Goal: Task Accomplishment & Management: Manage account settings

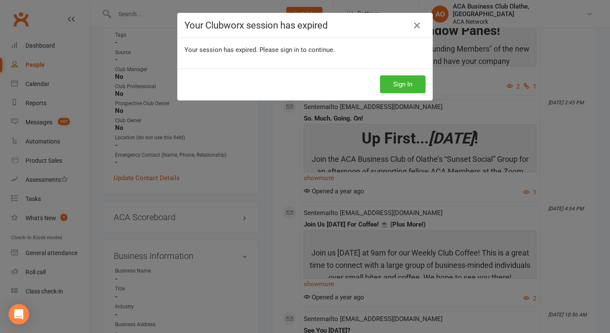
click at [391, 85] on button "Sign In" at bounding box center [403, 84] width 46 height 18
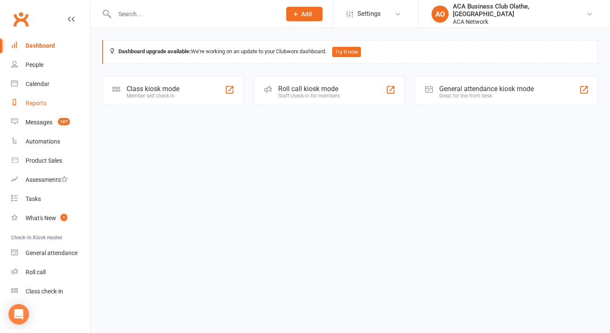
click at [38, 105] on div "Reports" at bounding box center [36, 103] width 21 height 7
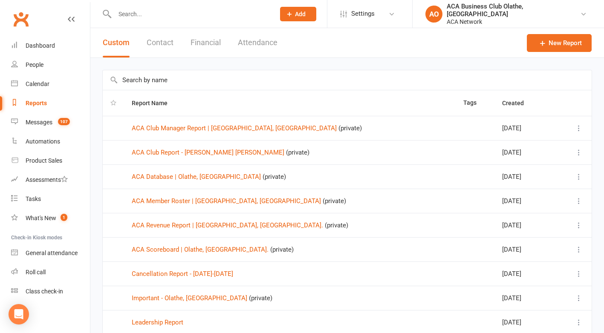
scroll to position [92, 0]
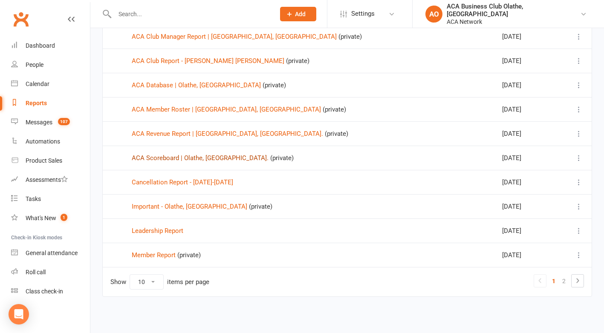
click at [153, 159] on link "ACA Scoreboard | Olathe, [GEOGRAPHIC_DATA]." at bounding box center [200, 158] width 137 height 8
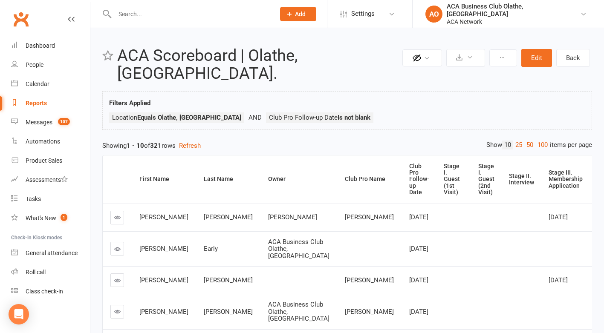
click at [409, 177] on div "Club Pro Follow-up Date" at bounding box center [419, 179] width 20 height 33
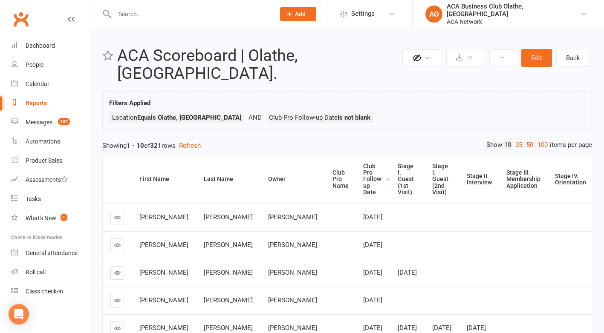
click at [116, 214] on icon at bounding box center [117, 217] width 6 height 6
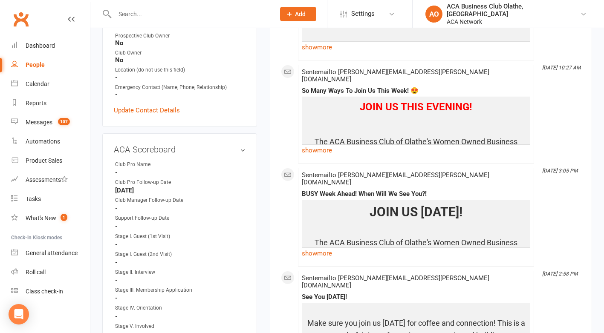
scroll to position [325, 0]
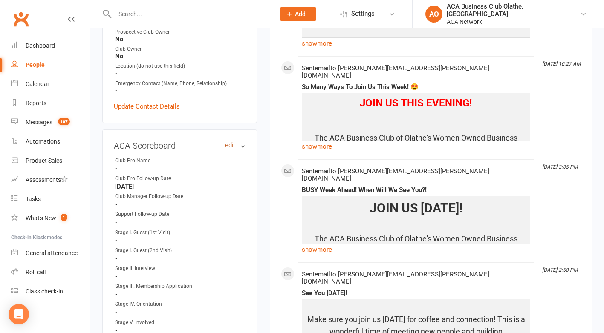
click at [229, 142] on link "edit" at bounding box center [230, 145] width 10 height 7
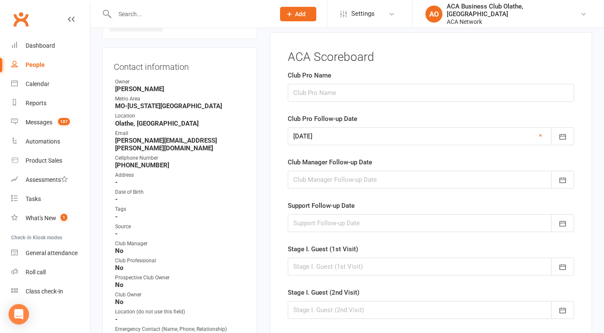
scroll to position [69, 0]
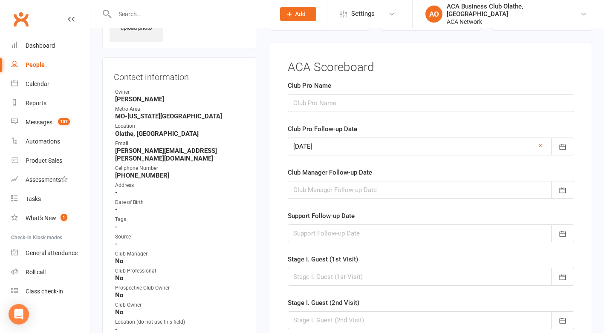
click at [541, 146] on link "×" at bounding box center [540, 146] width 3 height 10
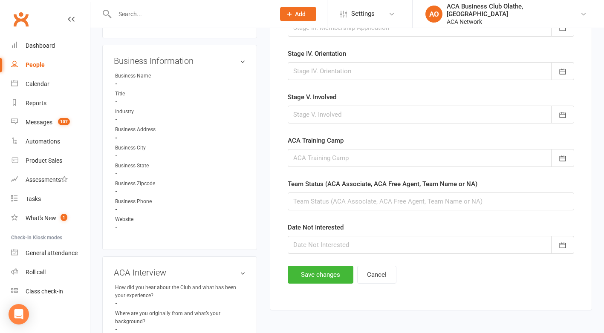
scroll to position [466, 0]
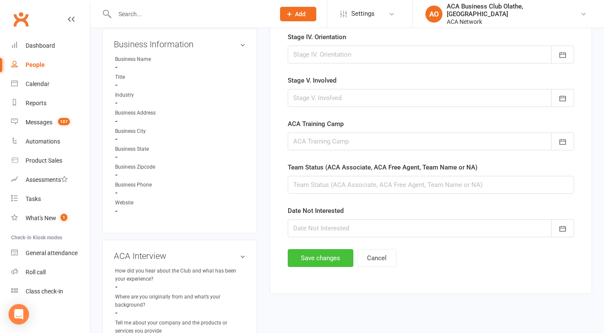
click at [322, 256] on button "Save changes" at bounding box center [321, 258] width 66 height 18
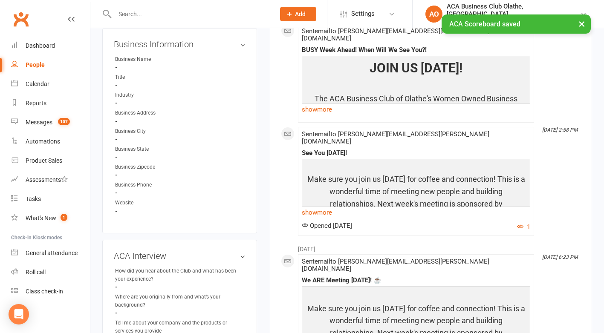
scroll to position [0, 0]
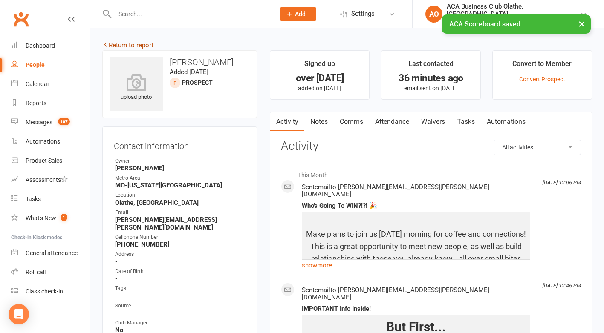
click at [113, 44] on link "Return to report" at bounding box center [127, 45] width 51 height 8
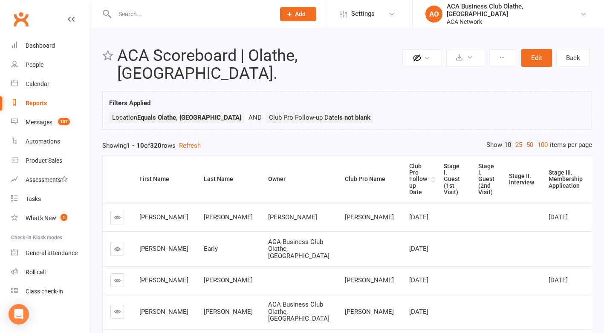
click at [409, 164] on div "Club Pro Follow-up Date" at bounding box center [419, 179] width 20 height 33
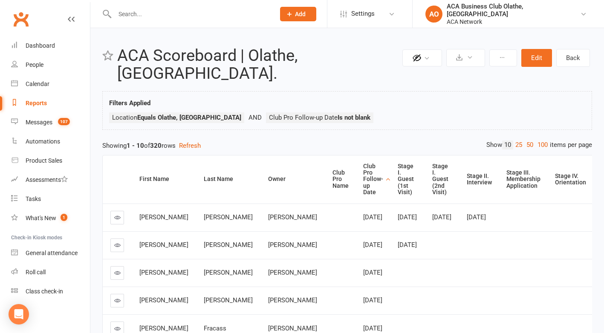
click at [115, 211] on link at bounding box center [117, 218] width 14 height 14
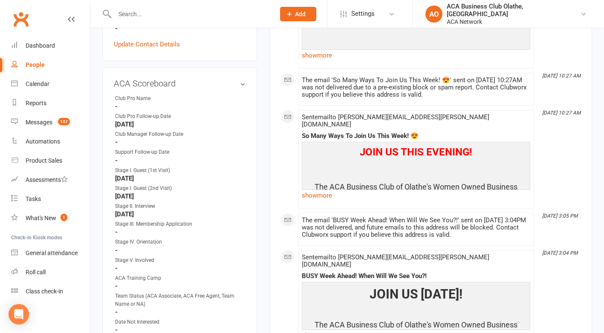
scroll to position [379, 0]
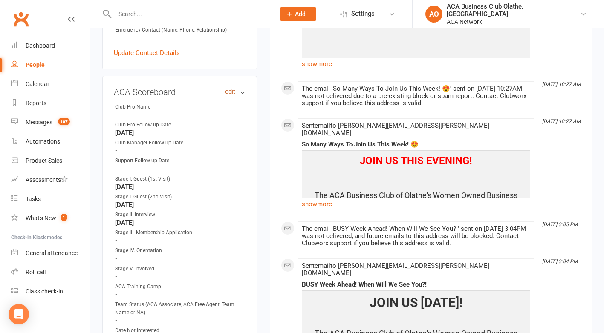
click at [228, 88] on link "edit" at bounding box center [230, 91] width 10 height 7
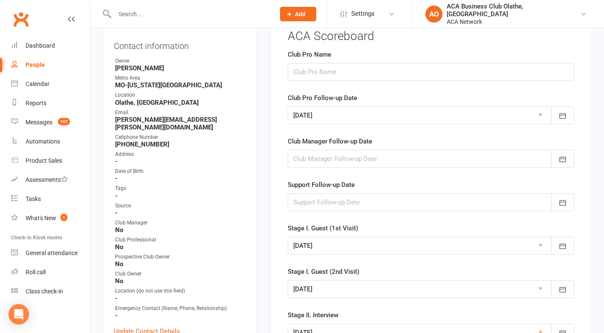
scroll to position [69, 0]
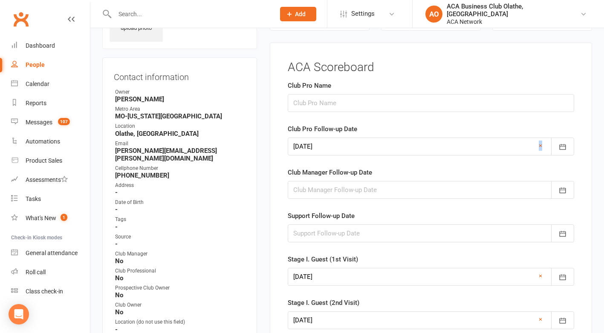
click at [541, 147] on link "×" at bounding box center [540, 146] width 3 height 10
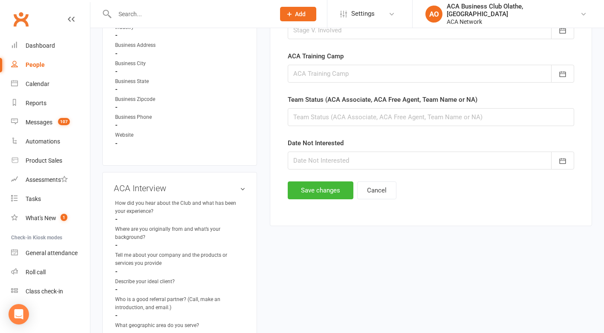
scroll to position [535, 0]
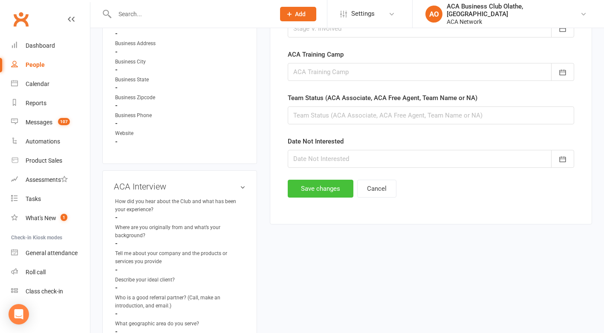
click at [310, 191] on button "Save changes" at bounding box center [321, 189] width 66 height 18
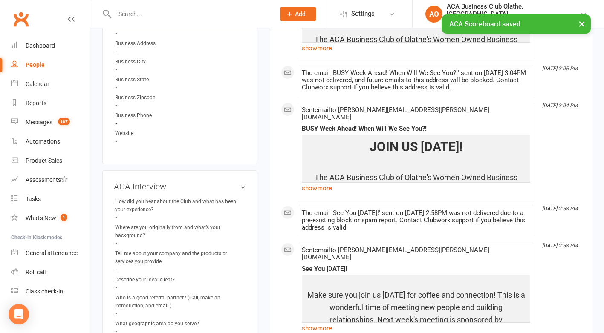
scroll to position [0, 0]
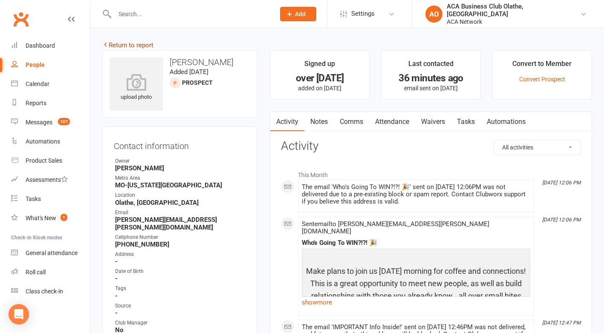
click at [113, 44] on link "Return to report" at bounding box center [127, 45] width 51 height 8
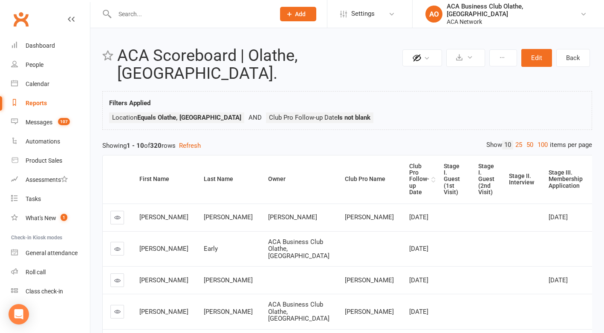
click at [409, 164] on div "Club Pro Follow-up Date" at bounding box center [419, 179] width 20 height 33
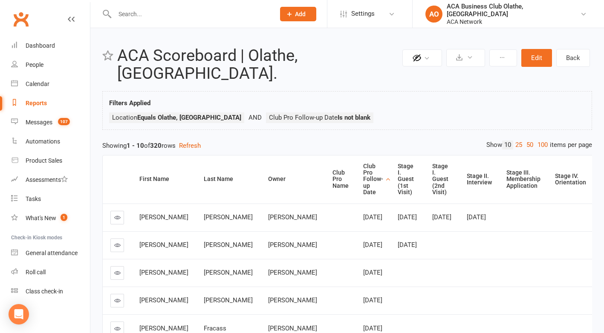
click at [116, 245] on icon at bounding box center [117, 245] width 6 height 6
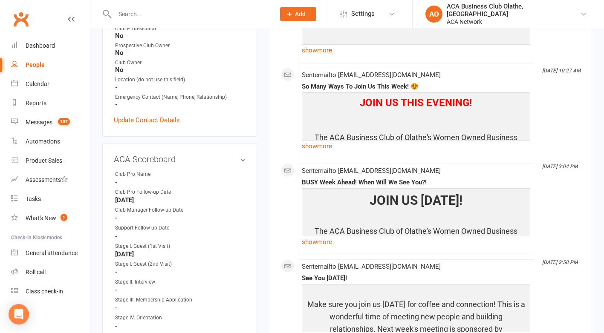
scroll to position [308, 0]
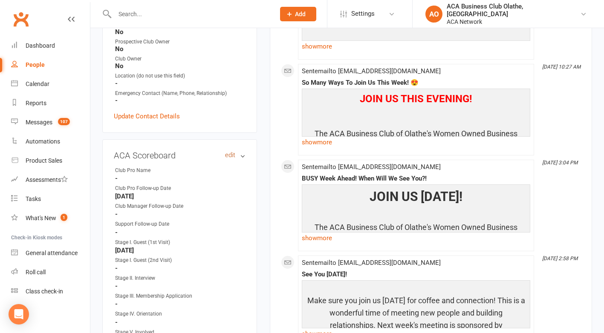
click at [228, 155] on link "edit" at bounding box center [230, 155] width 10 height 7
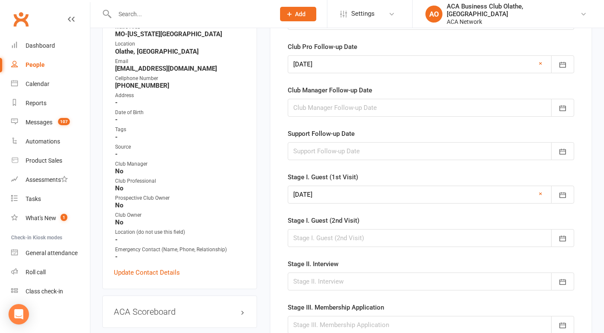
scroll to position [69, 0]
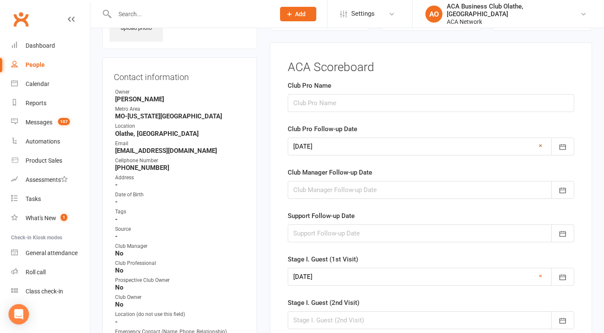
click at [541, 141] on link "×" at bounding box center [540, 146] width 3 height 10
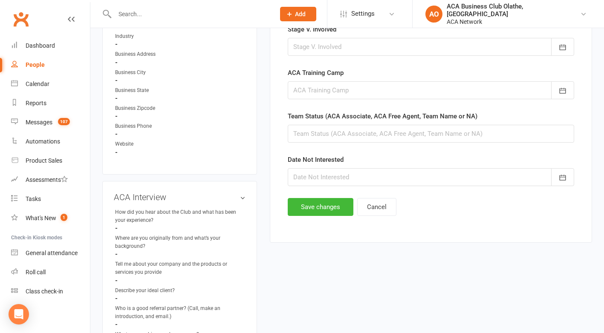
scroll to position [522, 0]
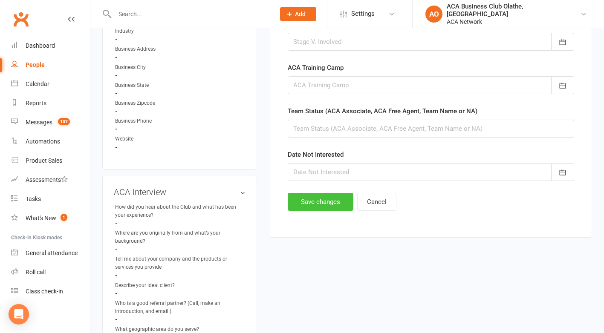
click at [321, 201] on button "Save changes" at bounding box center [321, 202] width 66 height 18
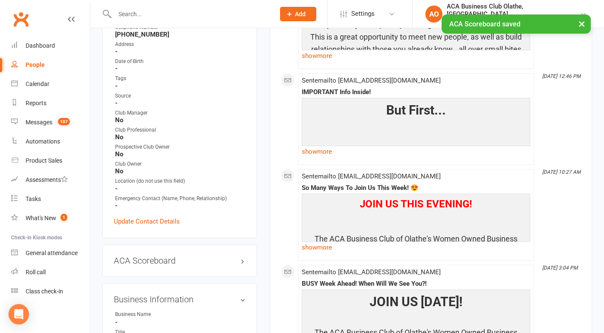
scroll to position [0, 0]
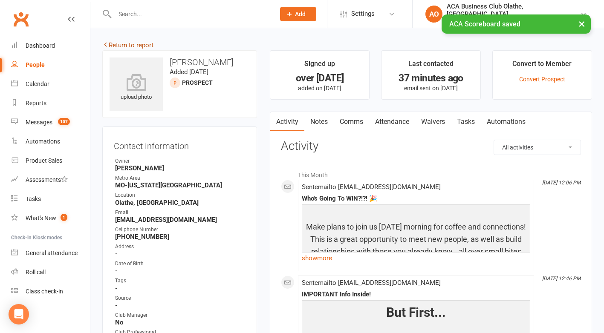
click at [115, 42] on link "Return to report" at bounding box center [127, 45] width 51 height 8
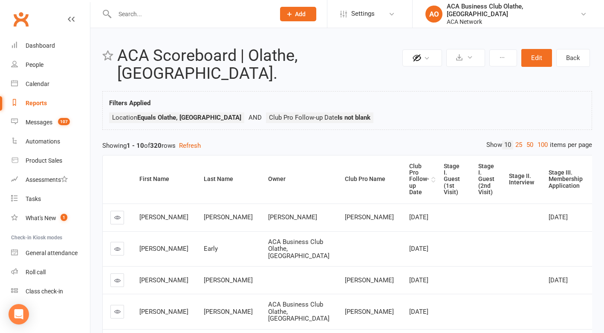
click at [409, 164] on div "Club Pro Follow-up Date" at bounding box center [419, 179] width 20 height 33
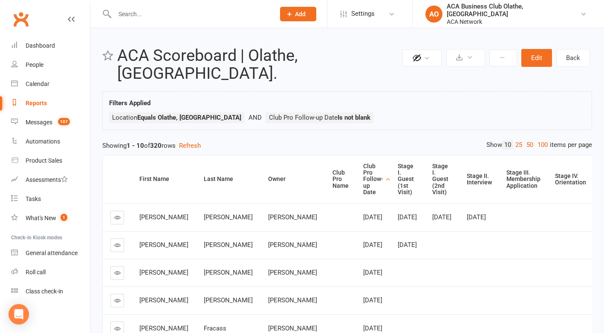
click at [115, 214] on icon at bounding box center [117, 217] width 6 height 6
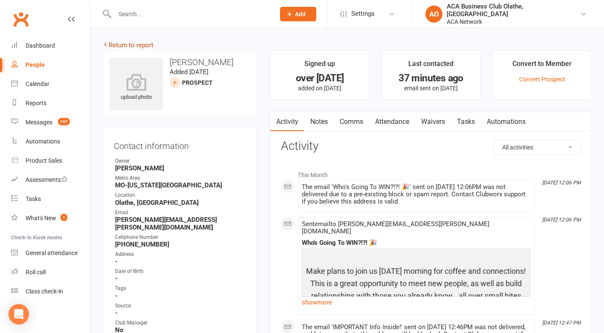
click at [113, 43] on link "Return to report" at bounding box center [127, 45] width 51 height 8
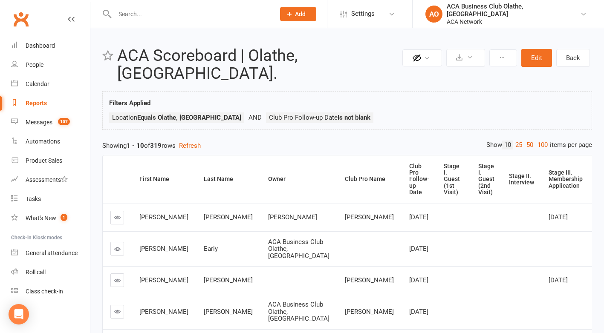
click at [409, 163] on div "Club Pro Follow-up Date" at bounding box center [419, 179] width 20 height 33
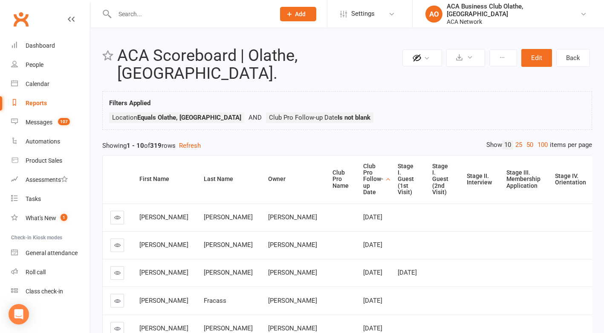
click at [118, 214] on icon at bounding box center [117, 217] width 6 height 6
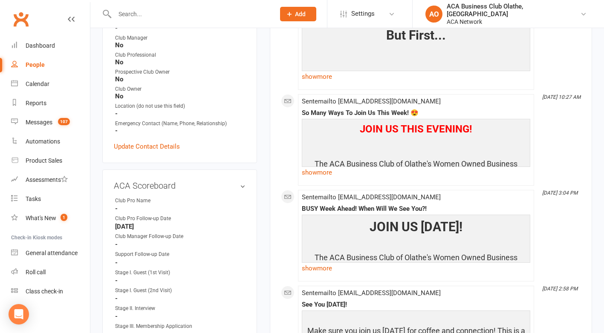
scroll to position [296, 0]
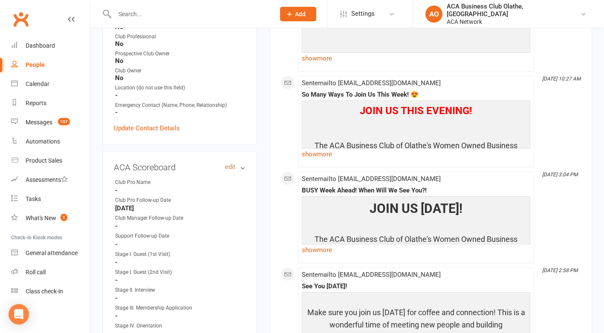
click at [228, 166] on link "edit" at bounding box center [230, 167] width 10 height 7
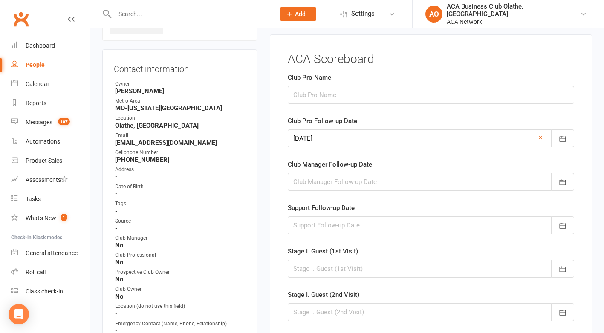
scroll to position [69, 0]
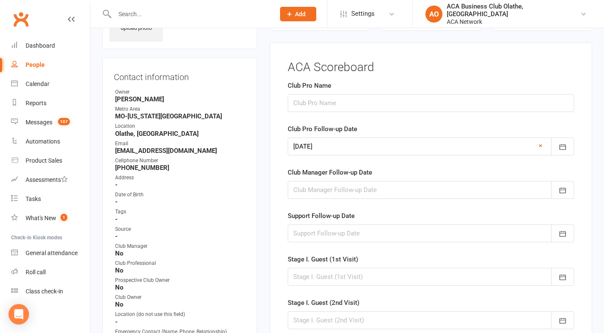
click at [539, 145] on link "×" at bounding box center [540, 146] width 3 height 10
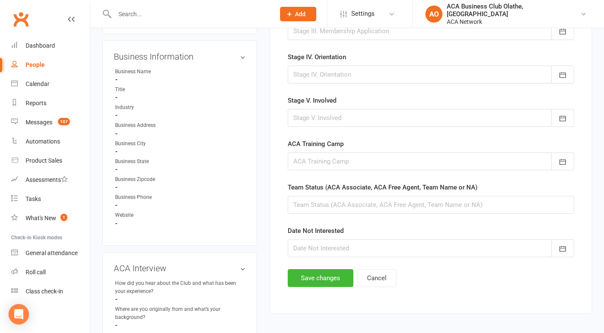
scroll to position [451, 0]
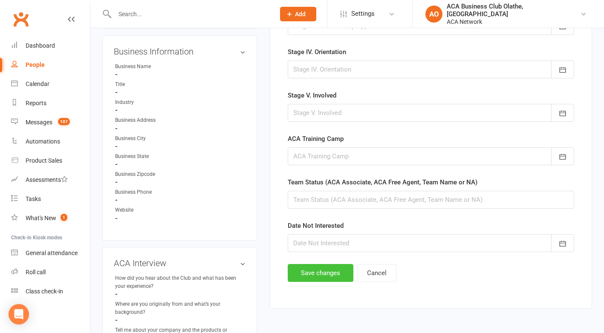
click at [294, 276] on button "Save changes" at bounding box center [321, 273] width 66 height 18
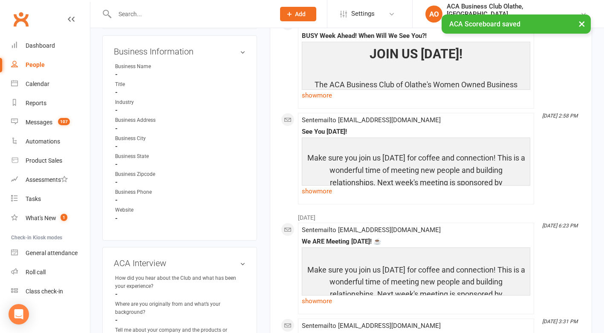
scroll to position [0, 0]
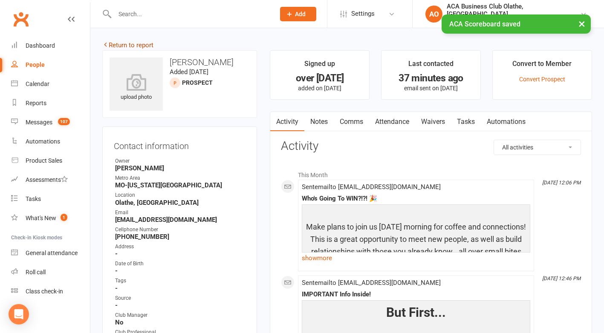
click at [116, 45] on link "Return to report" at bounding box center [127, 45] width 51 height 8
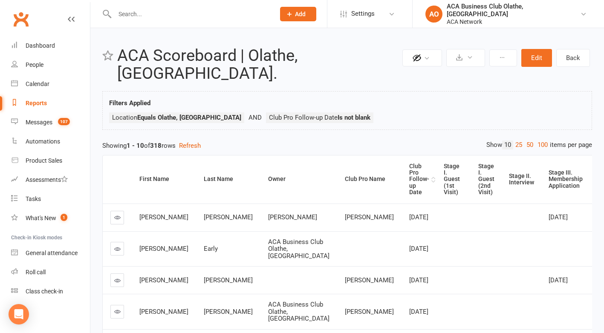
click at [409, 167] on div "Club Pro Follow-up Date" at bounding box center [419, 179] width 20 height 33
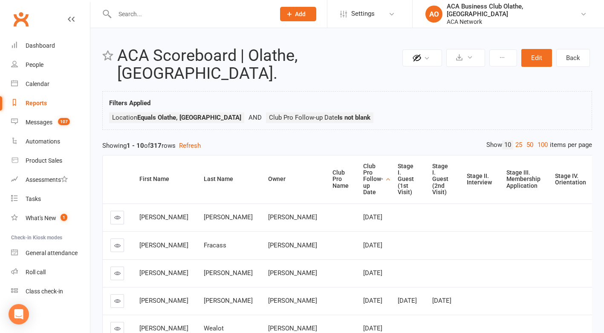
click at [119, 214] on icon at bounding box center [117, 217] width 6 height 6
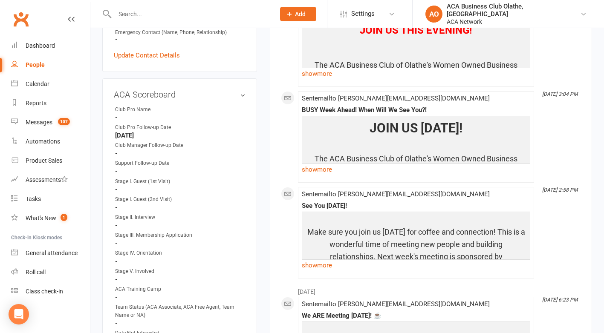
scroll to position [394, 0]
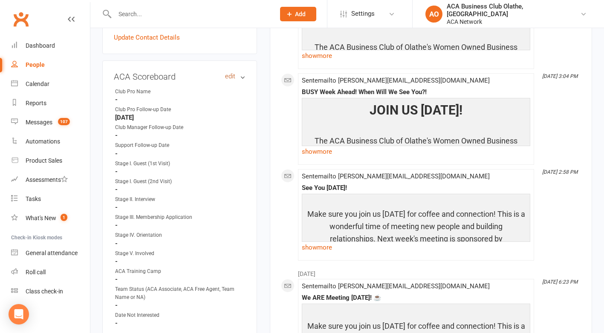
click at [226, 73] on link "edit" at bounding box center [230, 76] width 10 height 7
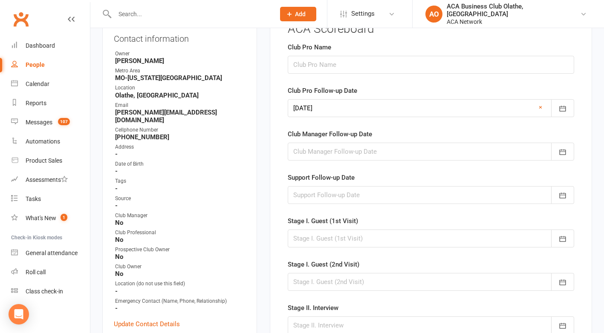
scroll to position [69, 0]
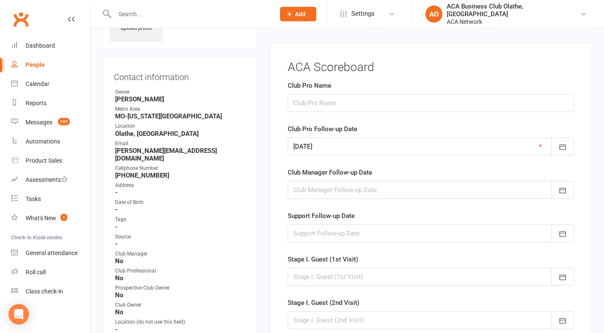
click at [540, 143] on link "×" at bounding box center [540, 146] width 3 height 10
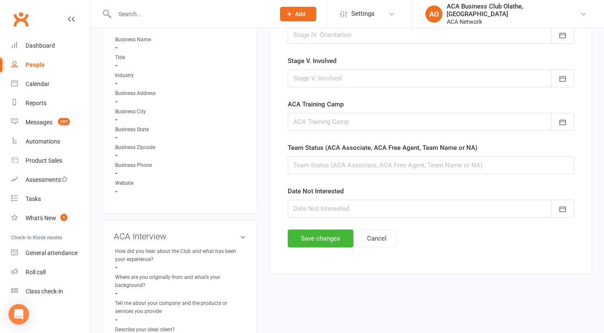
scroll to position [490, 0]
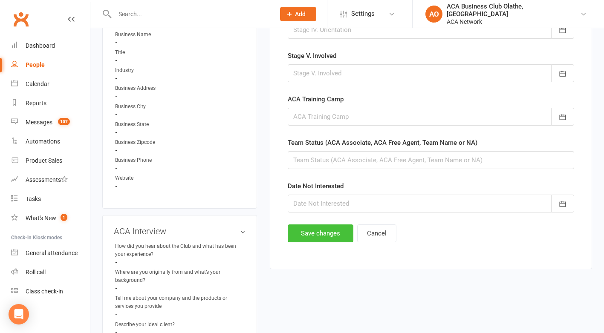
click at [319, 229] on button "Save changes" at bounding box center [321, 234] width 66 height 18
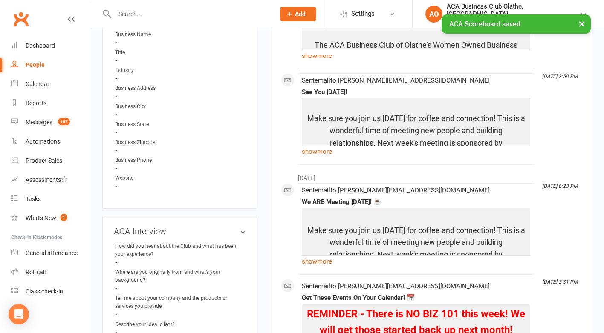
scroll to position [0, 0]
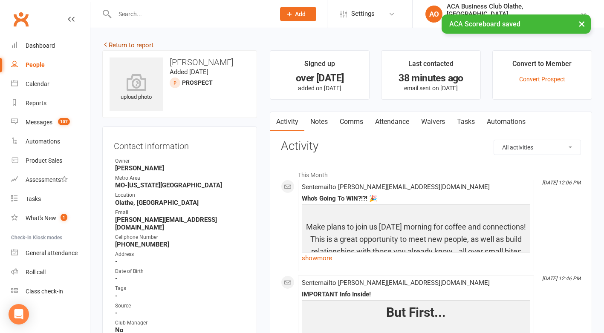
click at [119, 45] on link "Return to report" at bounding box center [127, 45] width 51 height 8
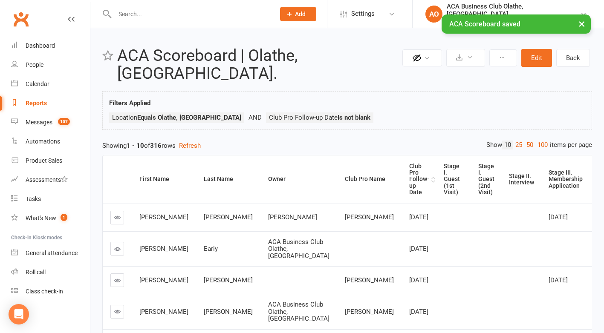
click at [409, 176] on div "Club Pro Follow-up Date" at bounding box center [419, 179] width 20 height 33
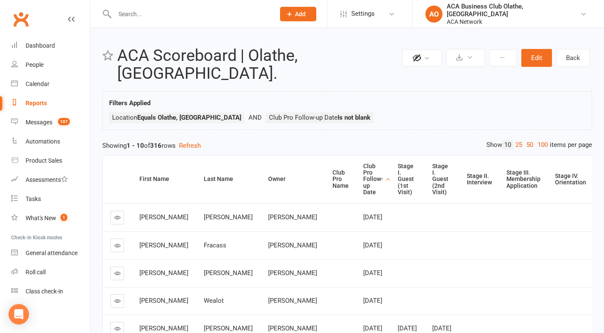
click at [116, 214] on icon at bounding box center [117, 217] width 6 height 6
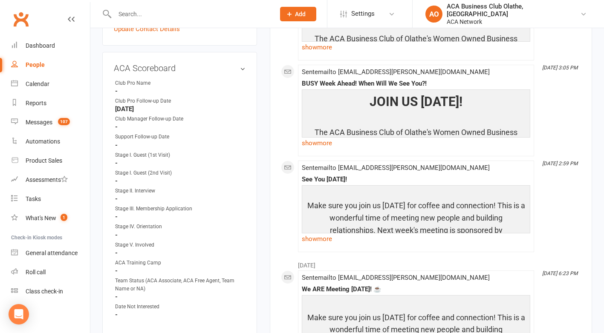
scroll to position [373, 0]
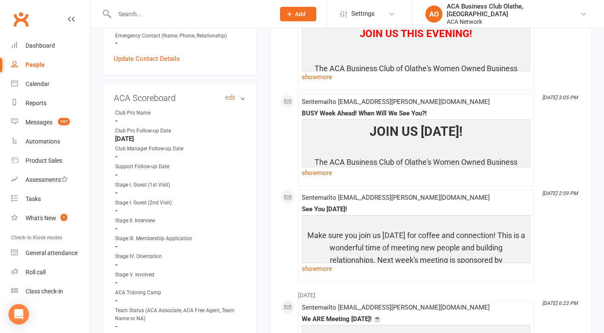
click at [231, 94] on link "edit" at bounding box center [230, 97] width 10 height 7
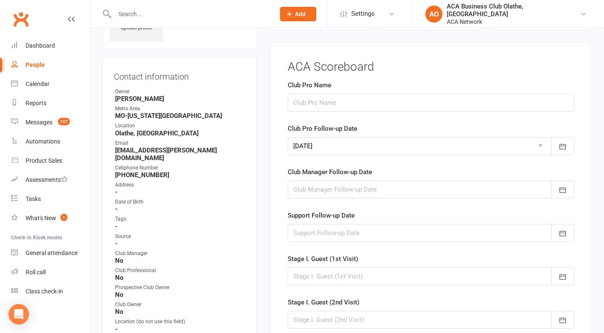
scroll to position [69, 0]
click at [541, 145] on link "×" at bounding box center [540, 146] width 3 height 10
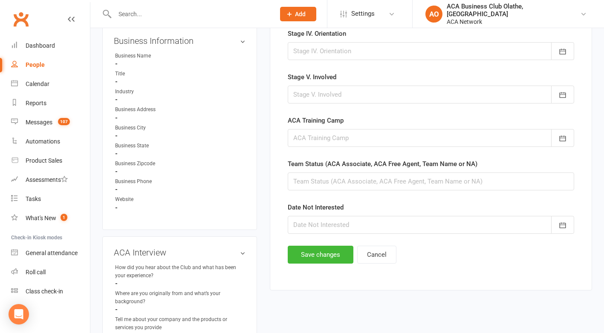
scroll to position [472, 0]
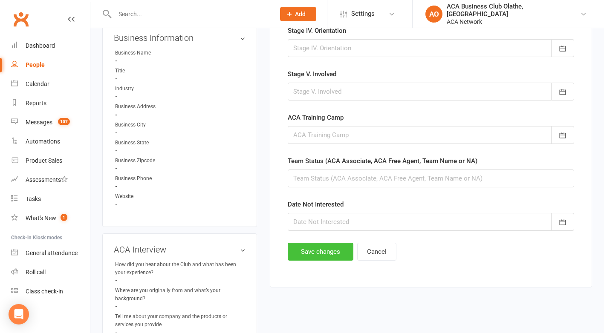
click at [301, 253] on button "Save changes" at bounding box center [321, 252] width 66 height 18
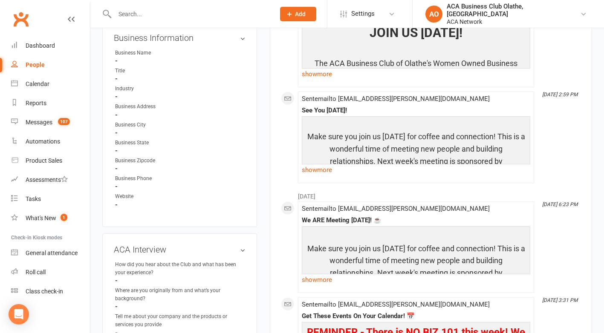
scroll to position [0, 0]
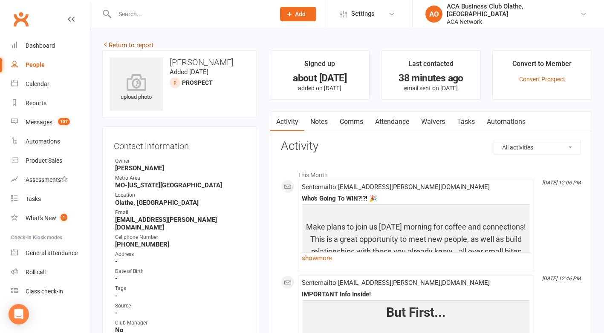
click at [115, 43] on link "Return to report" at bounding box center [127, 45] width 51 height 8
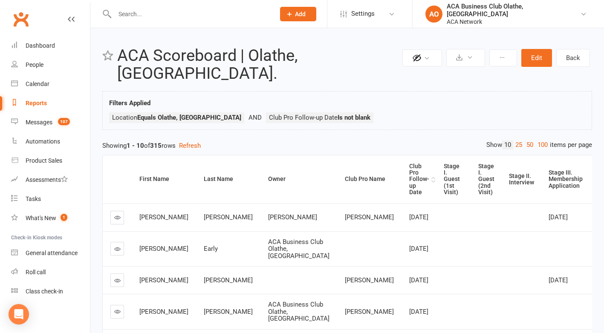
click at [409, 163] on div "Club Pro Follow-up Date" at bounding box center [419, 179] width 20 height 33
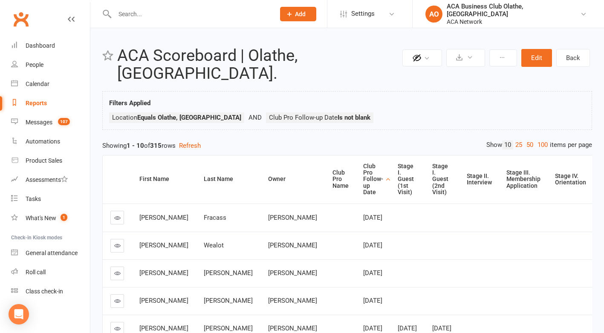
click at [115, 215] on icon at bounding box center [117, 218] width 6 height 6
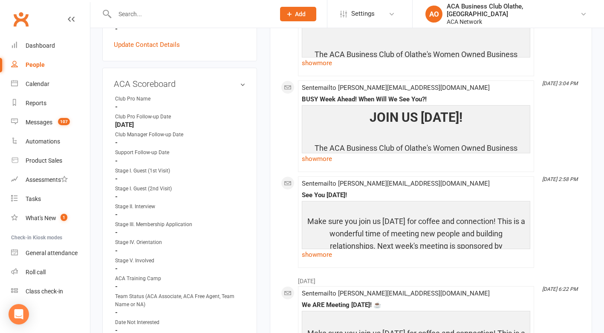
scroll to position [398, 0]
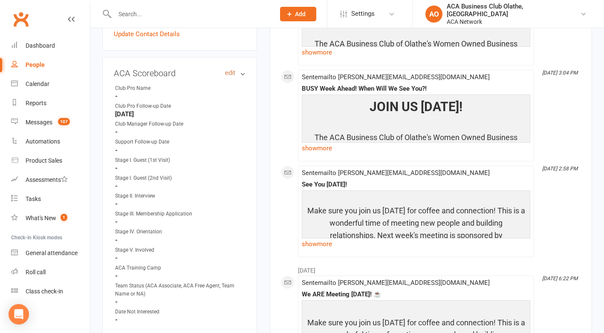
click at [231, 69] on link "edit" at bounding box center [230, 72] width 10 height 7
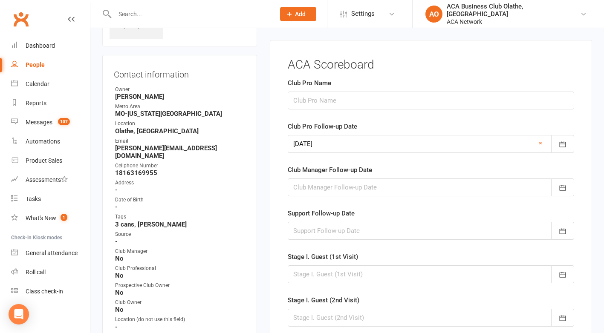
scroll to position [69, 0]
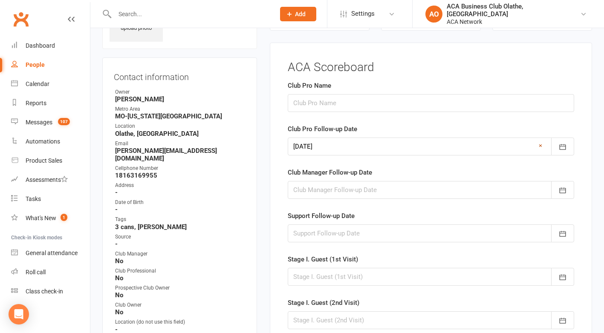
click at [539, 144] on link "×" at bounding box center [540, 146] width 3 height 10
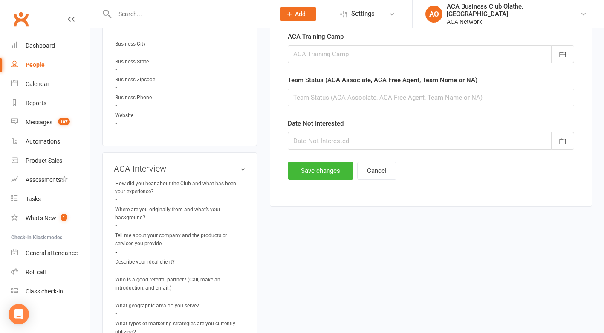
scroll to position [558, 0]
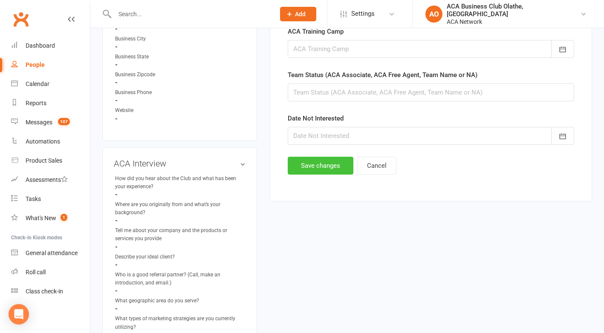
click at [313, 164] on button "Save changes" at bounding box center [321, 166] width 66 height 18
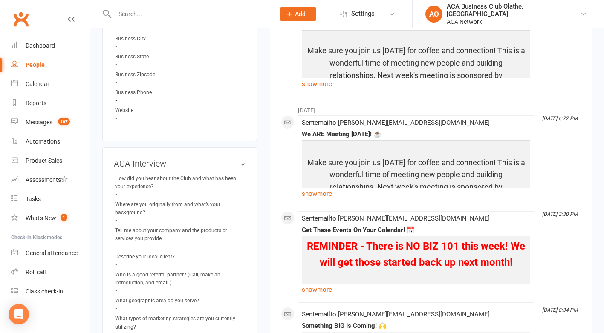
scroll to position [0, 0]
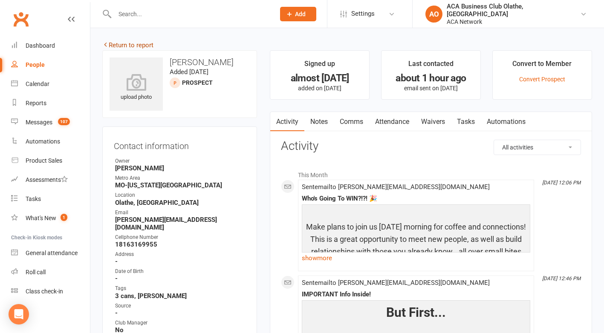
click at [119, 43] on link "Return to report" at bounding box center [127, 45] width 51 height 8
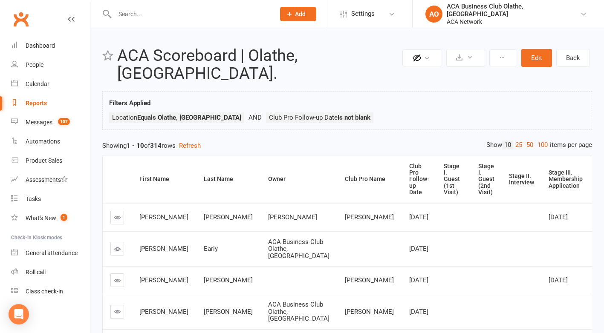
click at [409, 163] on div "Club Pro Follow-up Date" at bounding box center [419, 179] width 20 height 33
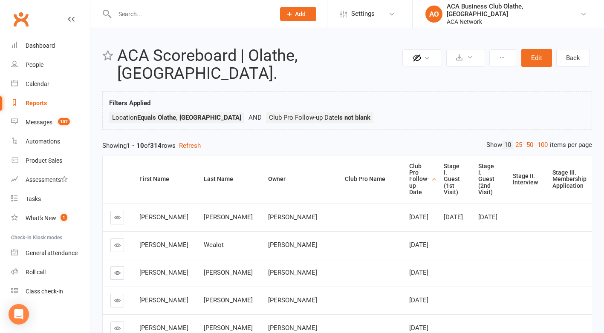
click at [115, 214] on icon at bounding box center [117, 217] width 6 height 6
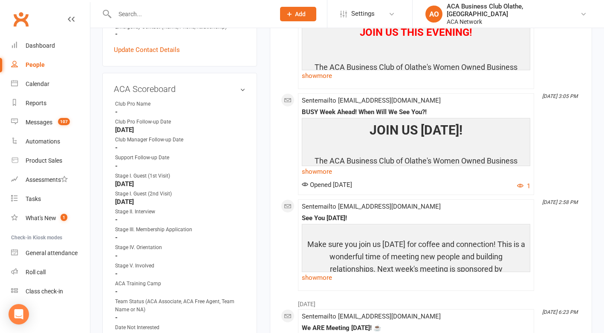
scroll to position [347, 0]
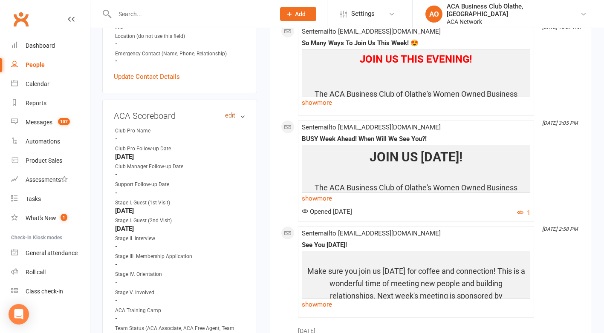
click at [229, 115] on link "edit" at bounding box center [230, 115] width 10 height 7
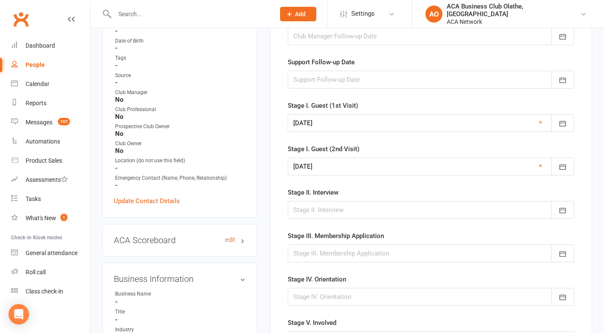
scroll to position [69, 0]
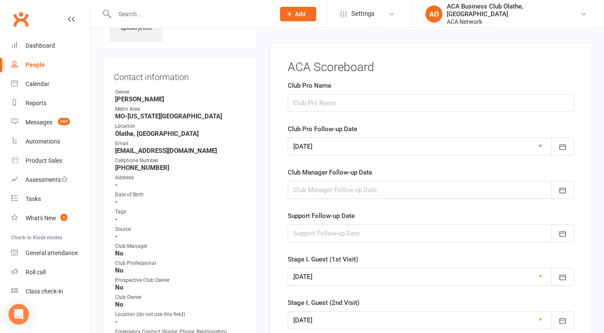
click at [540, 145] on link "×" at bounding box center [540, 146] width 3 height 10
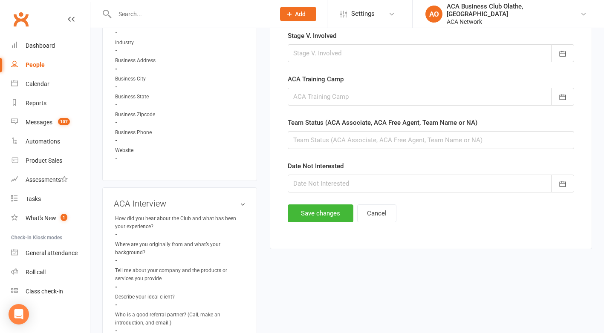
scroll to position [517, 0]
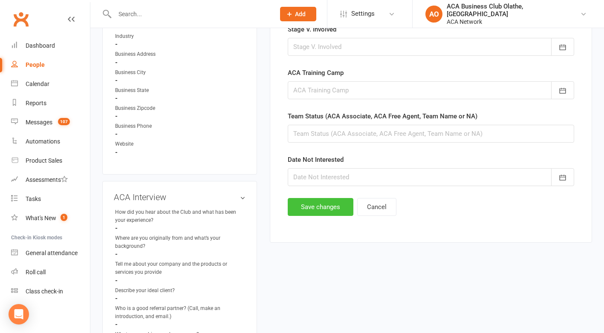
drag, startPoint x: 322, startPoint y: 200, endPoint x: 326, endPoint y: 209, distance: 10.5
click at [326, 209] on button "Save changes" at bounding box center [321, 207] width 66 height 18
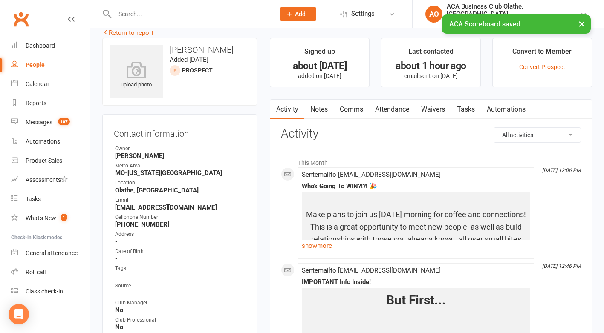
scroll to position [0, 0]
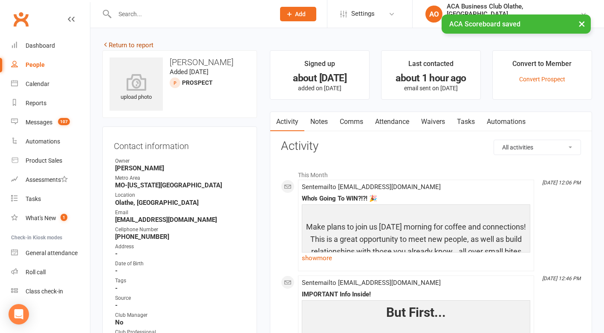
click at [113, 43] on link "Return to report" at bounding box center [127, 45] width 51 height 8
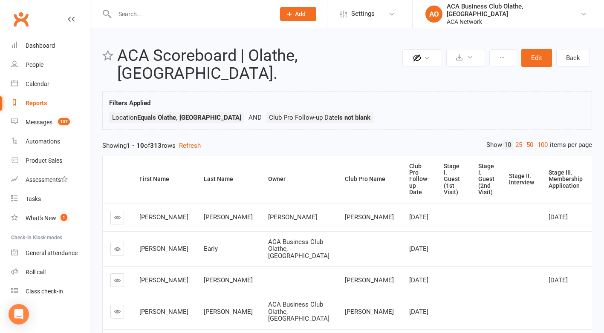
click at [409, 163] on div "Club Pro Follow-up Date" at bounding box center [419, 179] width 20 height 33
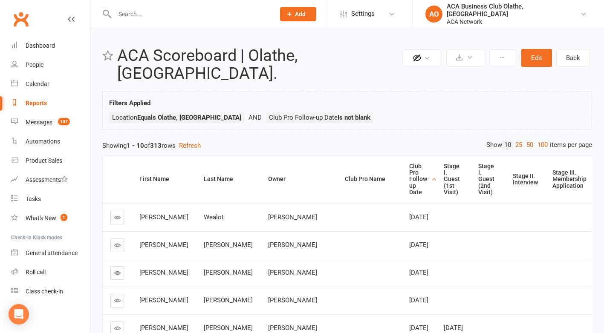
click at [116, 214] on icon at bounding box center [117, 217] width 6 height 6
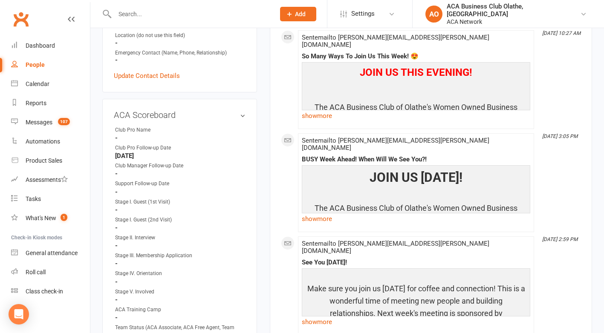
scroll to position [363, 0]
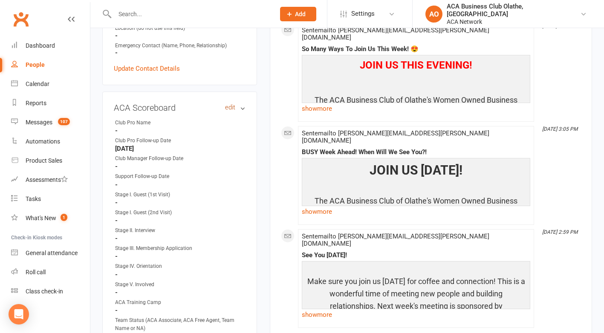
click at [228, 104] on link "edit" at bounding box center [230, 107] width 10 height 7
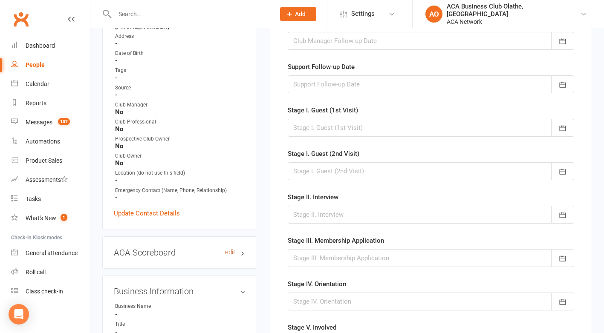
scroll to position [69, 0]
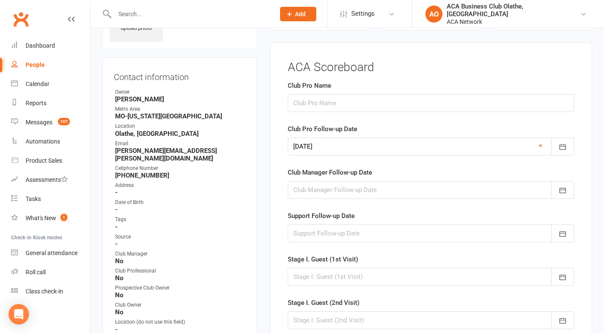
click at [540, 145] on link "×" at bounding box center [540, 146] width 3 height 10
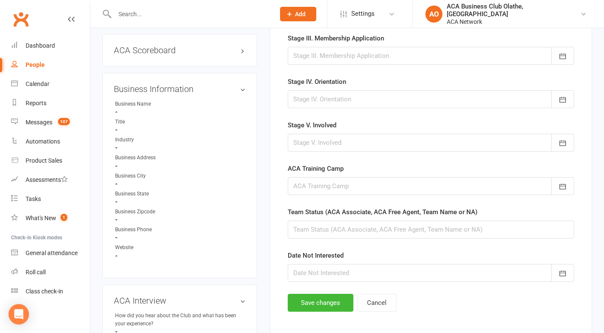
scroll to position [434, 0]
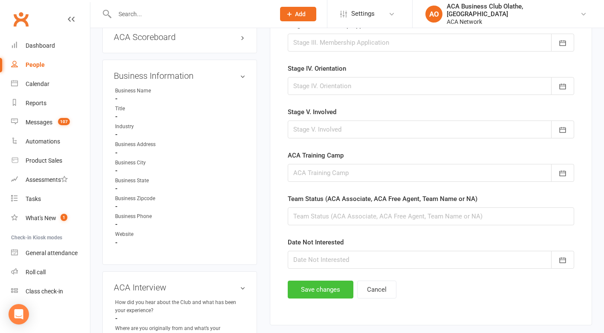
click at [325, 287] on button "Save changes" at bounding box center [321, 290] width 66 height 18
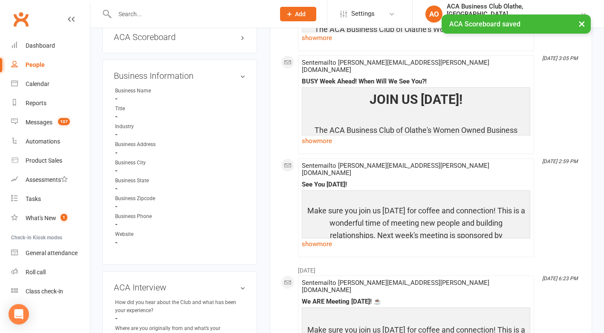
scroll to position [0, 0]
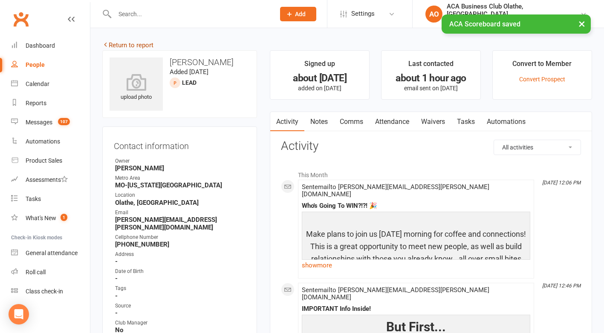
click at [114, 45] on link "Return to report" at bounding box center [127, 45] width 51 height 8
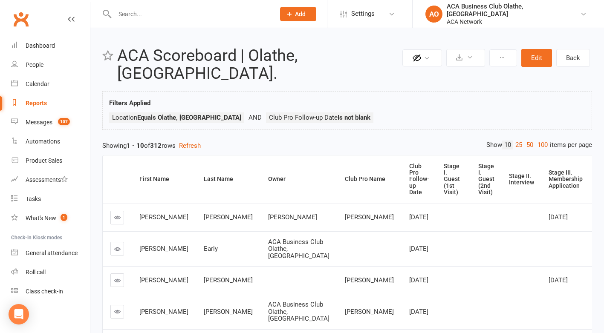
click at [409, 171] on div "Club Pro Follow-up Date" at bounding box center [419, 179] width 20 height 33
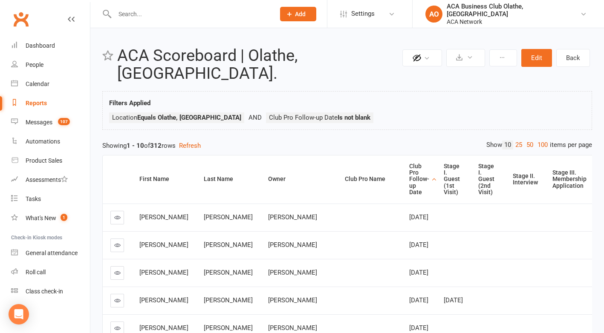
click at [118, 214] on icon at bounding box center [117, 217] width 6 height 6
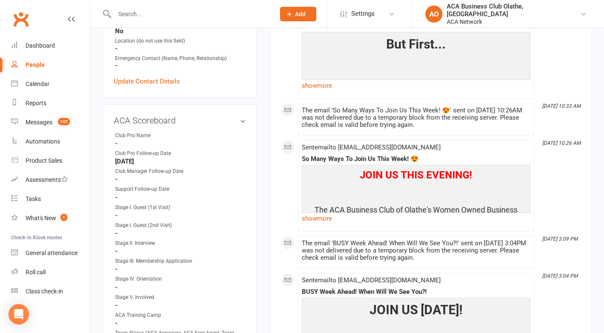
scroll to position [345, 0]
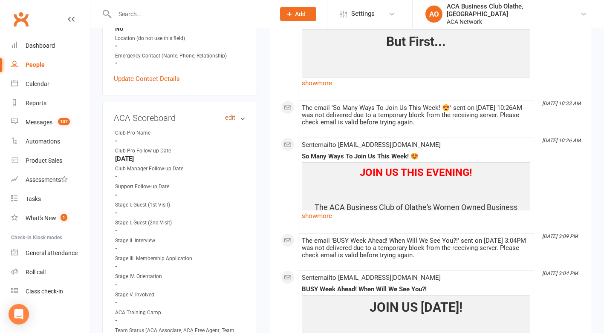
click at [232, 116] on link "edit" at bounding box center [230, 117] width 10 height 7
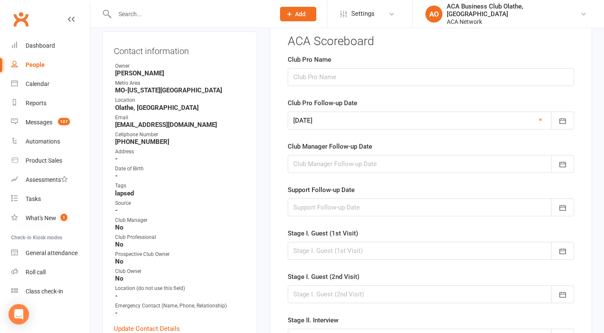
scroll to position [69, 0]
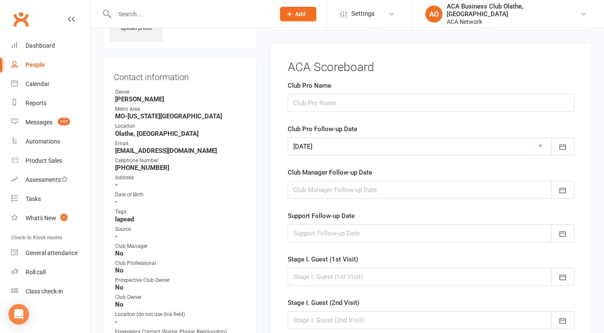
click at [542, 143] on link "×" at bounding box center [540, 146] width 3 height 10
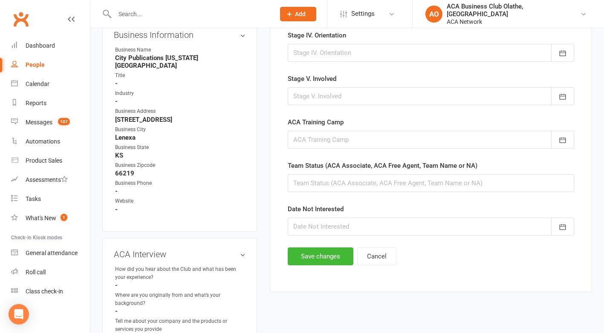
scroll to position [469, 0]
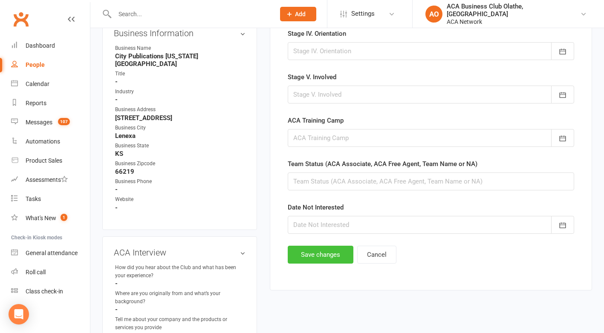
click at [305, 257] on button "Save changes" at bounding box center [321, 255] width 66 height 18
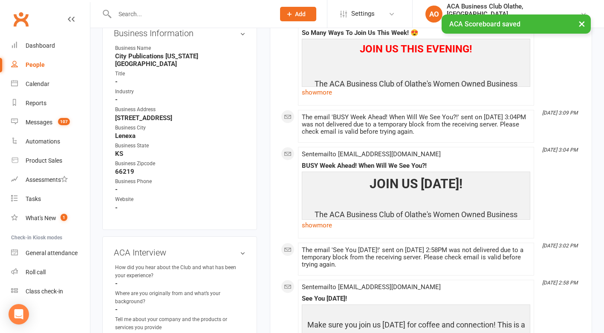
scroll to position [0, 0]
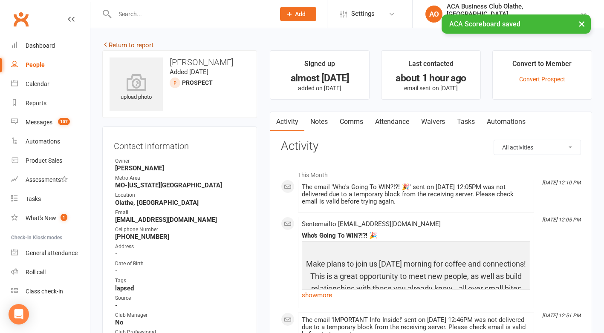
click at [118, 44] on link "Return to report" at bounding box center [127, 45] width 51 height 8
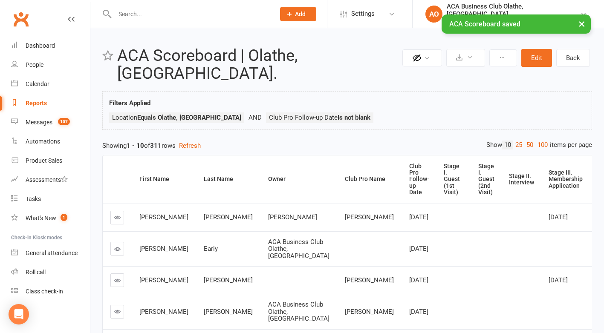
click at [402, 162] on th "Club Pro Follow-up Date" at bounding box center [419, 180] width 35 height 48
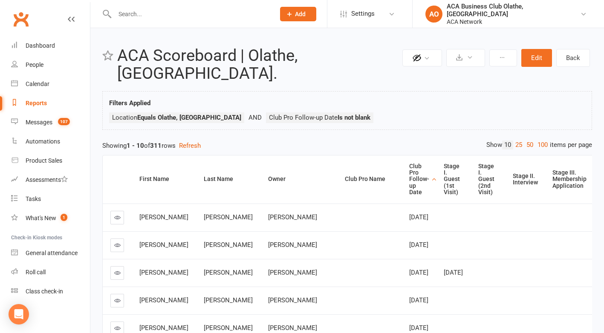
click at [116, 214] on icon at bounding box center [117, 217] width 6 height 6
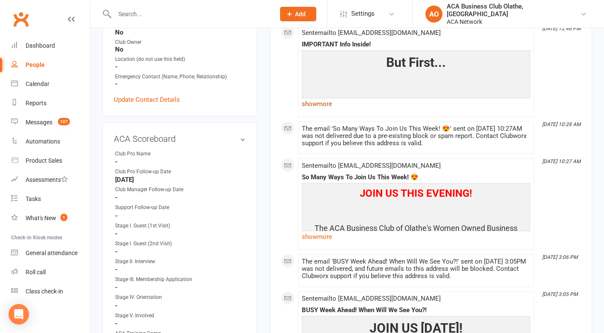
scroll to position [330, 0]
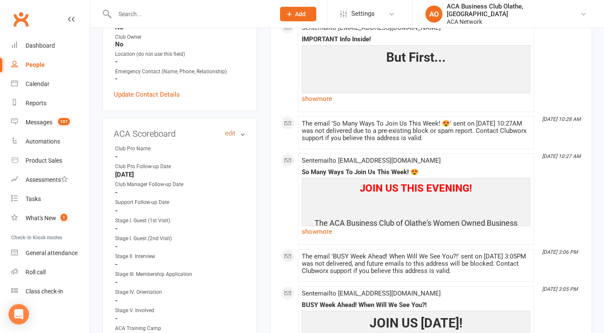
click at [228, 133] on link "edit" at bounding box center [230, 133] width 10 height 7
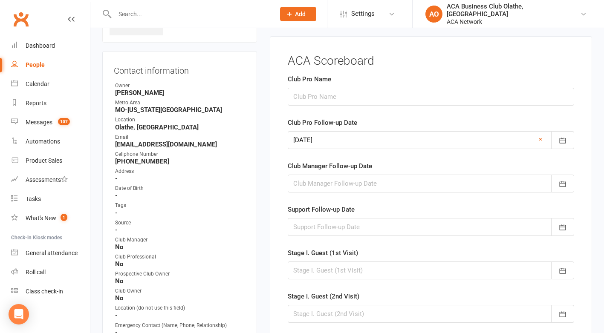
scroll to position [69, 0]
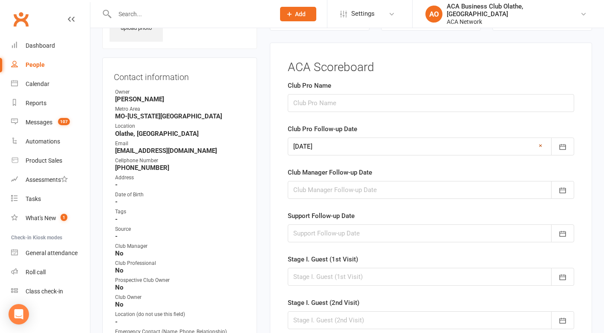
click at [541, 144] on link "×" at bounding box center [540, 146] width 3 height 10
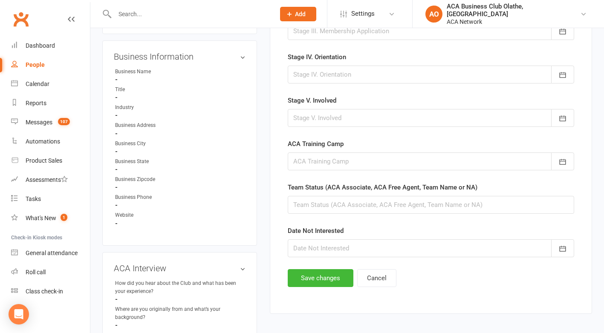
scroll to position [447, 0]
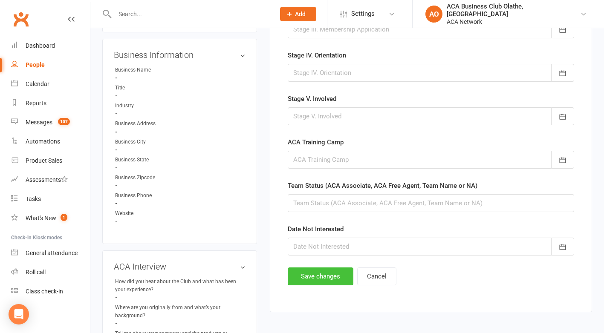
click at [323, 272] on button "Save changes" at bounding box center [321, 277] width 66 height 18
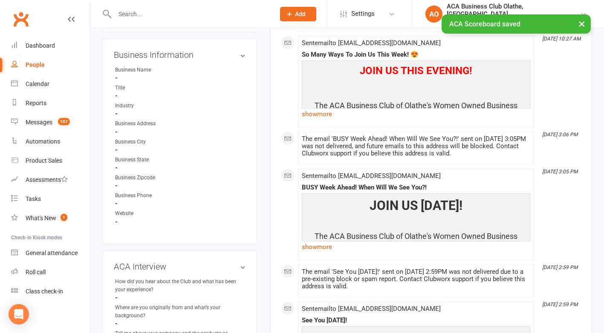
scroll to position [0, 0]
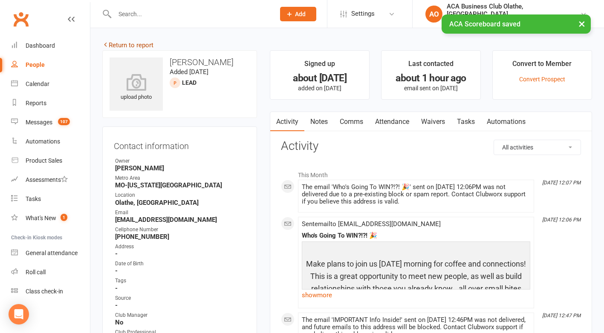
click at [124, 44] on link "Return to report" at bounding box center [127, 45] width 51 height 8
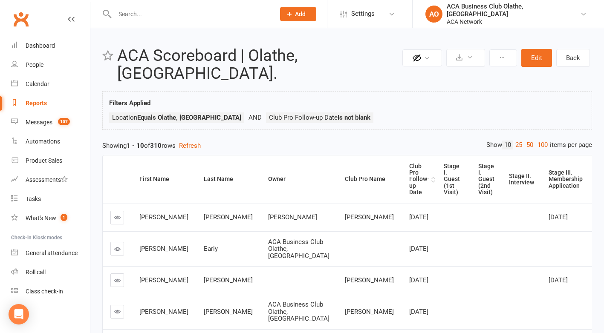
click at [409, 163] on div "Club Pro Follow-up Date" at bounding box center [419, 179] width 20 height 33
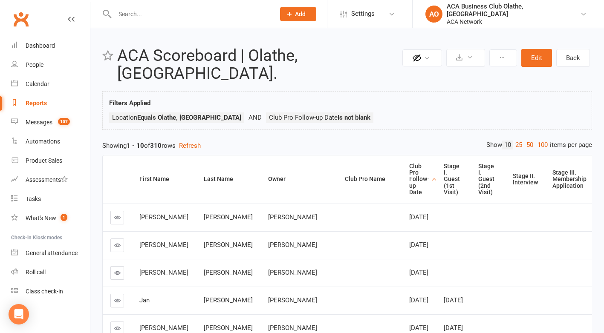
click at [116, 214] on icon at bounding box center [117, 217] width 6 height 6
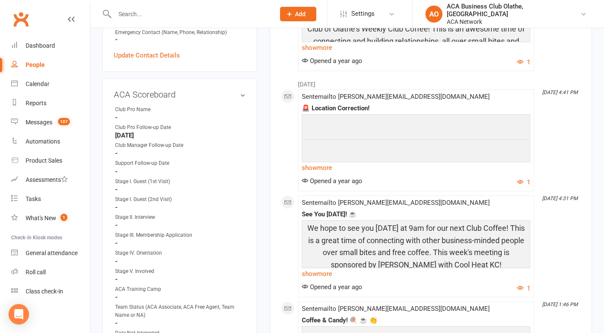
scroll to position [373, 0]
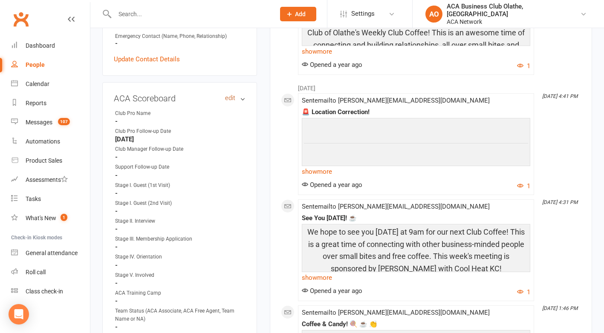
click at [229, 95] on link "edit" at bounding box center [230, 98] width 10 height 7
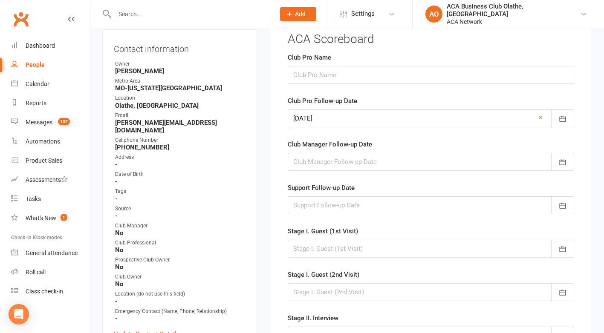
scroll to position [69, 0]
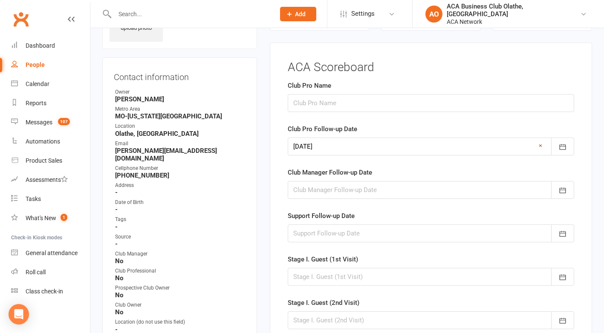
click at [541, 145] on link "×" at bounding box center [540, 146] width 3 height 10
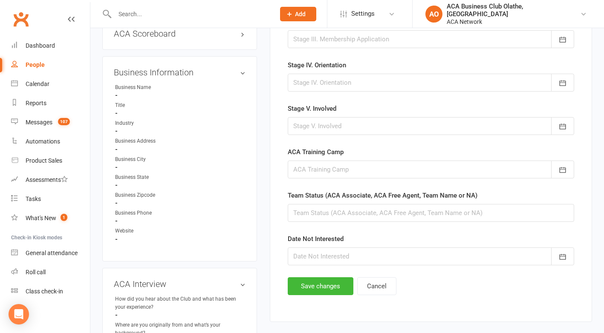
scroll to position [439, 0]
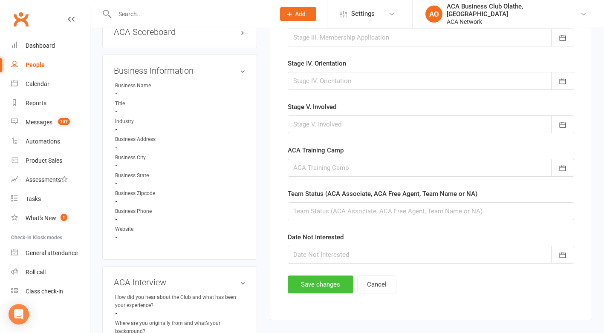
click at [319, 283] on button "Save changes" at bounding box center [321, 285] width 66 height 18
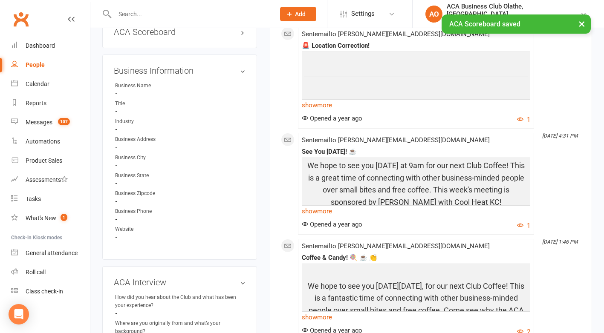
scroll to position [0, 0]
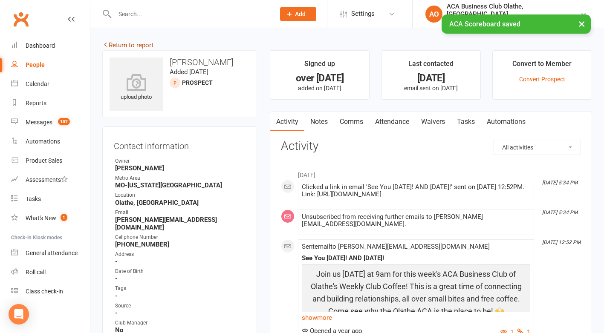
click at [117, 43] on link "Return to report" at bounding box center [127, 45] width 51 height 8
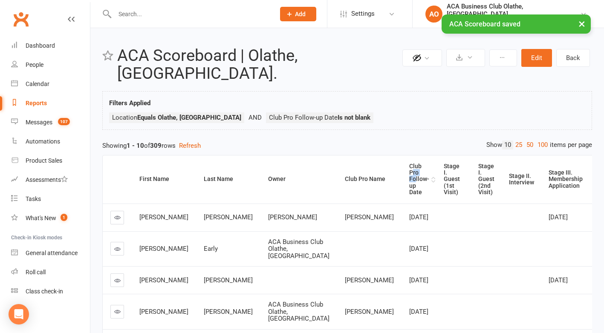
click at [409, 163] on div "Club Pro Follow-up Date" at bounding box center [419, 179] width 20 height 33
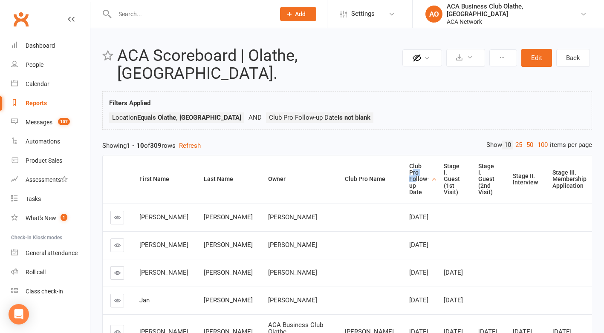
click at [115, 214] on icon at bounding box center [117, 217] width 6 height 6
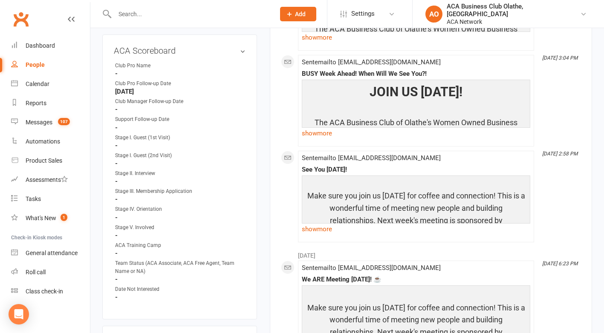
scroll to position [365, 0]
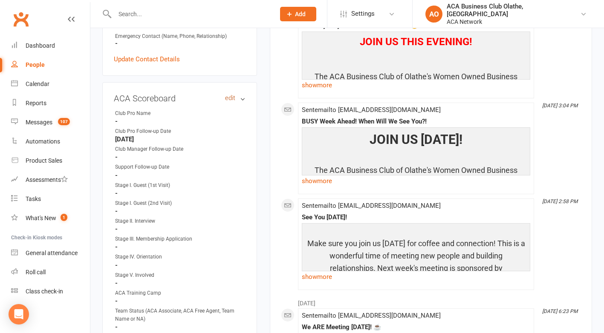
click at [232, 95] on link "edit" at bounding box center [230, 98] width 10 height 7
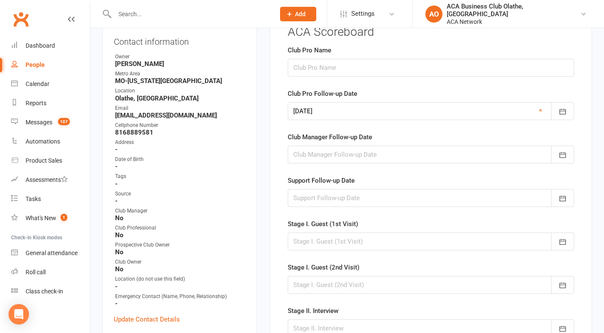
scroll to position [69, 0]
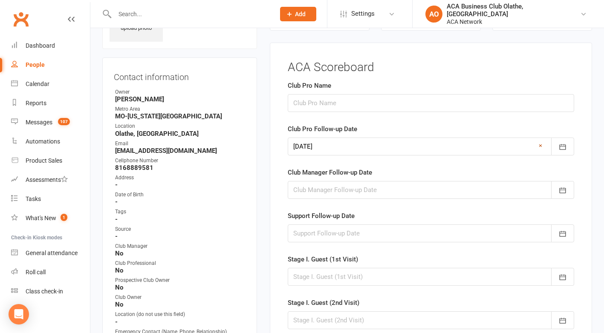
click at [539, 145] on link "×" at bounding box center [540, 146] width 3 height 10
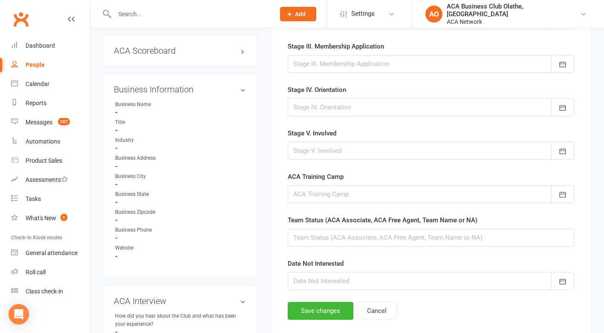
scroll to position [416, 0]
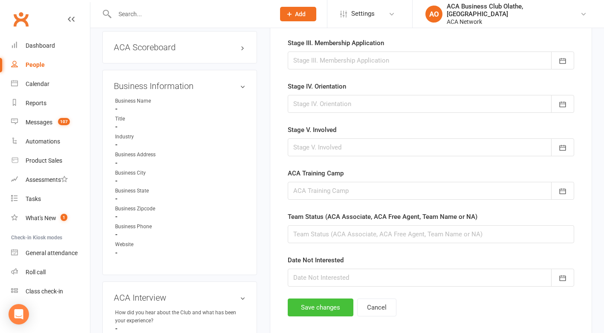
click at [308, 309] on button "Save changes" at bounding box center [321, 308] width 66 height 18
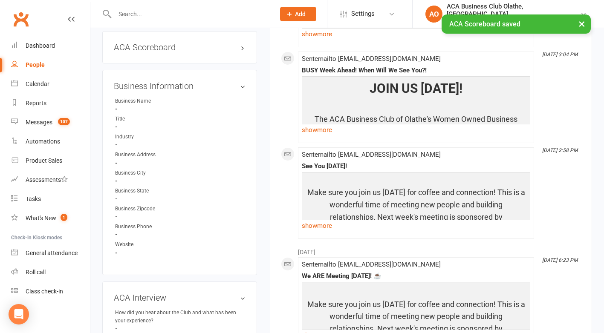
scroll to position [0, 0]
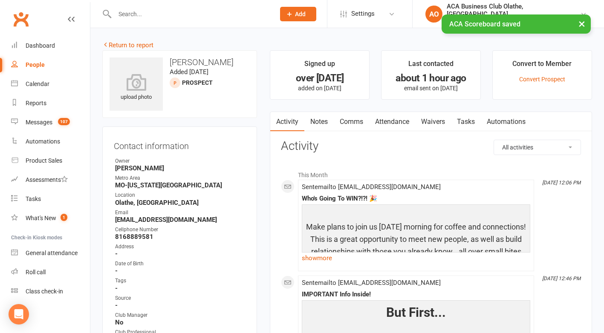
click at [122, 45] on link "Return to report" at bounding box center [127, 45] width 51 height 8
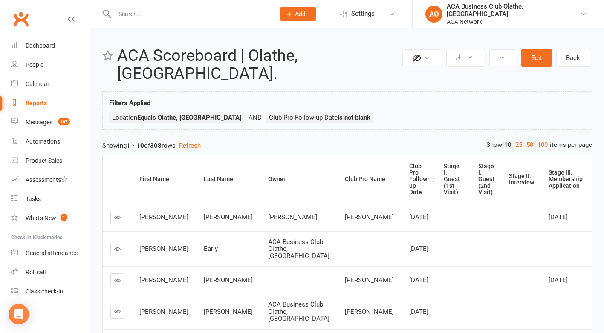
click at [409, 163] on div "Club Pro Follow-up Date" at bounding box center [419, 179] width 20 height 33
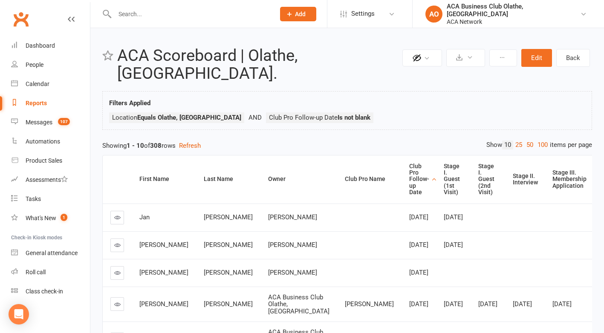
click at [118, 214] on icon at bounding box center [117, 217] width 6 height 6
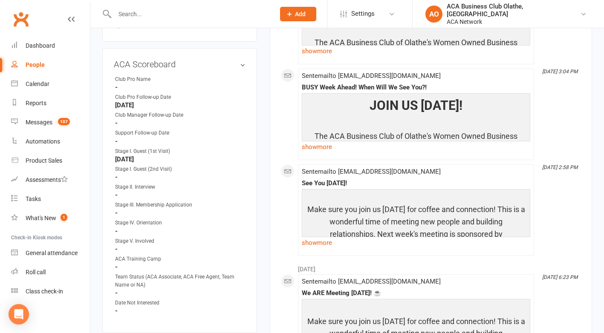
scroll to position [403, 0]
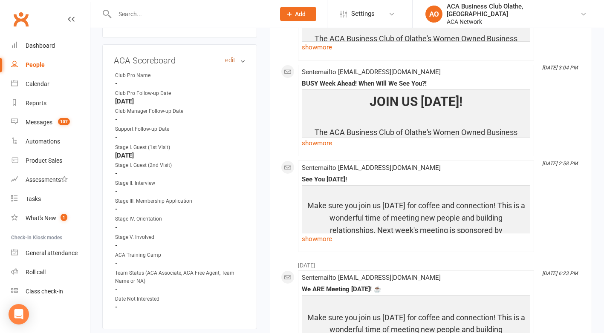
click at [233, 61] on link "edit" at bounding box center [230, 60] width 10 height 7
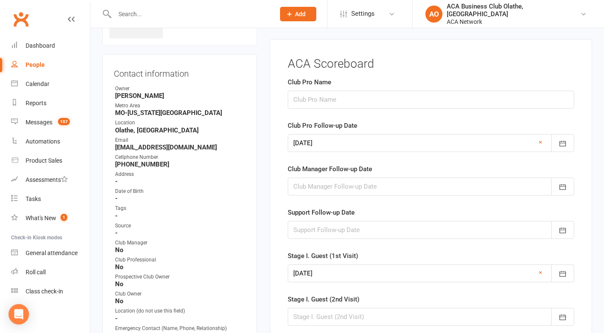
scroll to position [69, 0]
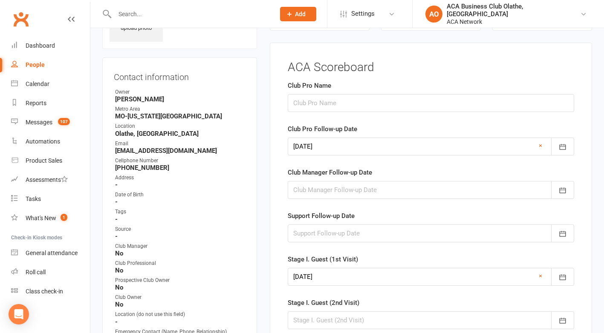
click at [541, 144] on link "×" at bounding box center [540, 146] width 3 height 10
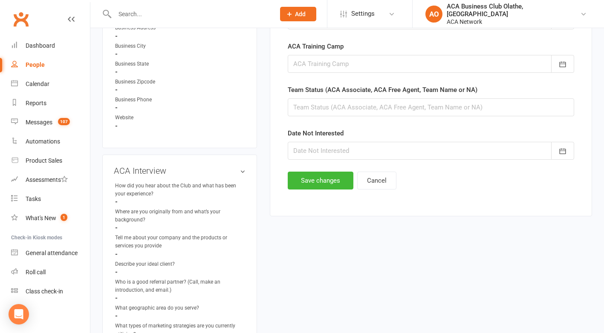
scroll to position [545, 0]
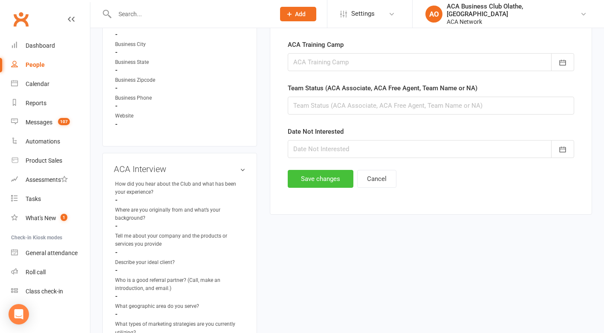
click at [311, 174] on button "Save changes" at bounding box center [321, 179] width 66 height 18
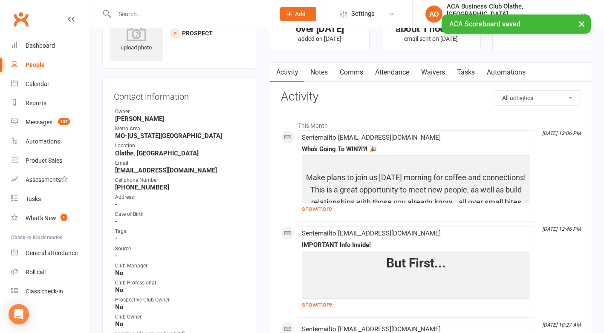
scroll to position [0, 0]
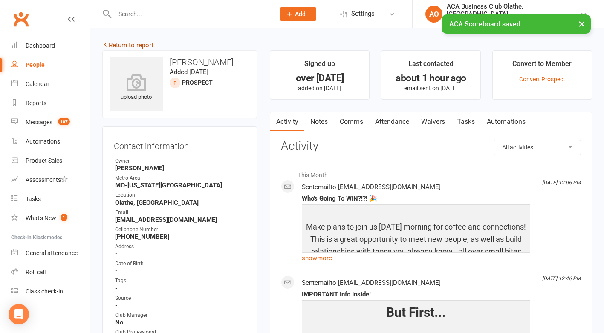
click at [111, 42] on link "Return to report" at bounding box center [127, 45] width 51 height 8
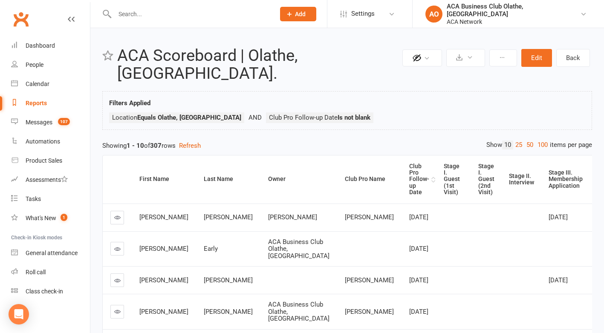
click at [409, 167] on div "Club Pro Follow-up Date" at bounding box center [419, 179] width 20 height 33
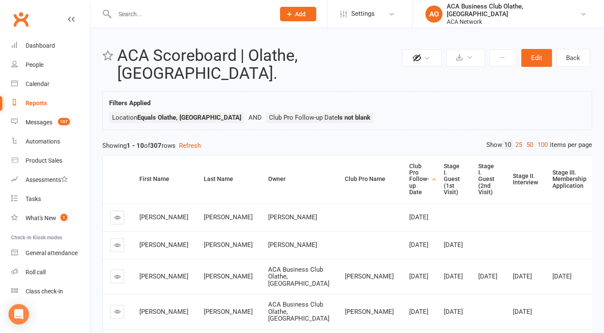
click at [114, 214] on icon at bounding box center [117, 217] width 6 height 6
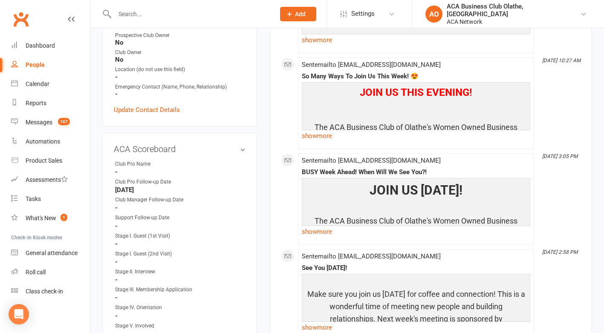
scroll to position [318, 0]
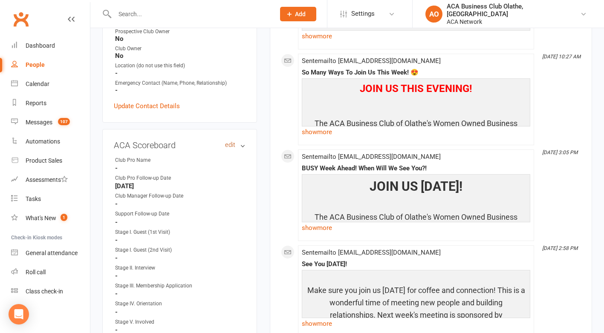
click at [229, 145] on link "edit" at bounding box center [230, 145] width 10 height 7
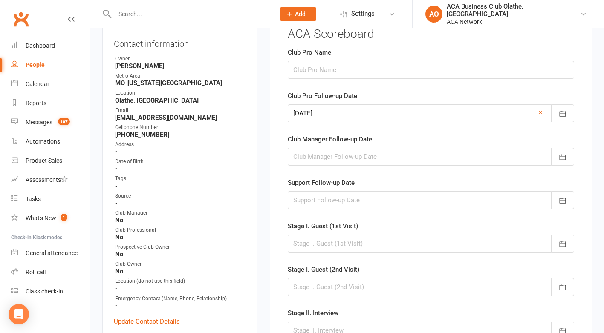
scroll to position [69, 0]
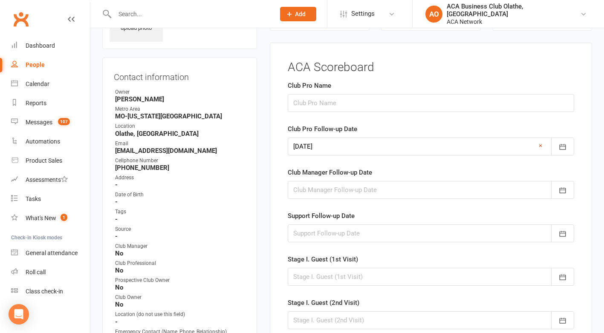
click at [539, 145] on link "×" at bounding box center [540, 146] width 3 height 10
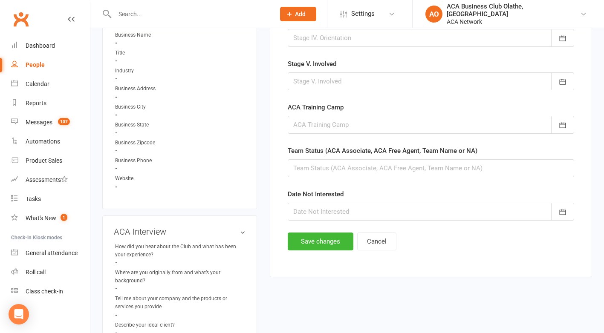
scroll to position [484, 0]
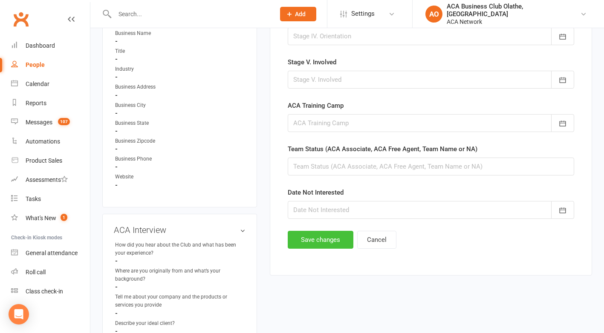
click at [329, 237] on button "Save changes" at bounding box center [321, 240] width 66 height 18
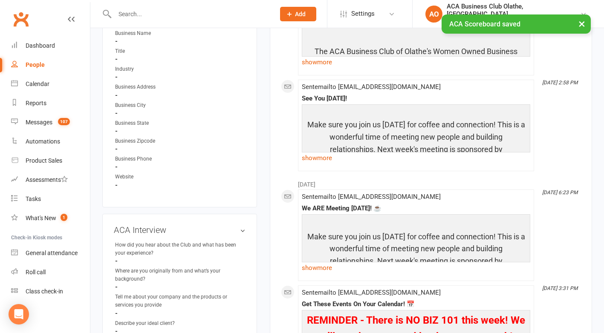
scroll to position [0, 0]
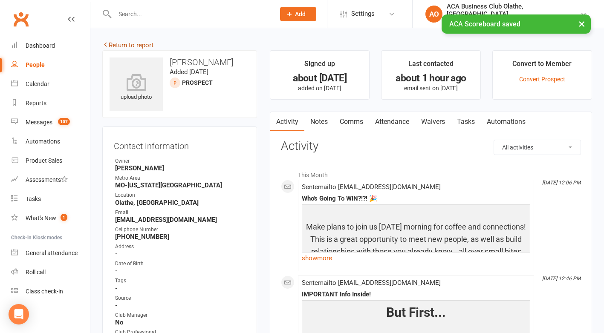
click at [126, 44] on link "Return to report" at bounding box center [127, 45] width 51 height 8
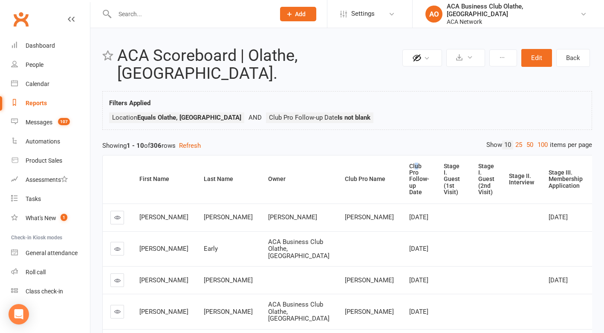
click at [409, 163] on div "Club Pro Follow-up Date" at bounding box center [419, 179] width 20 height 33
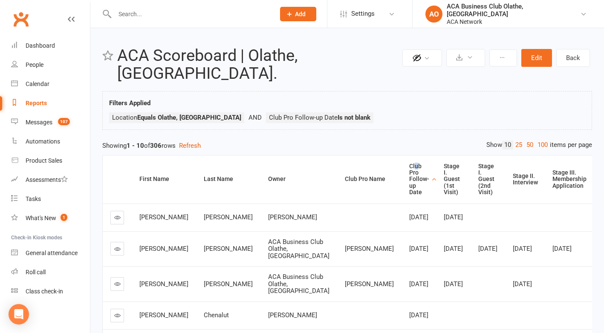
click at [115, 214] on icon at bounding box center [117, 217] width 6 height 6
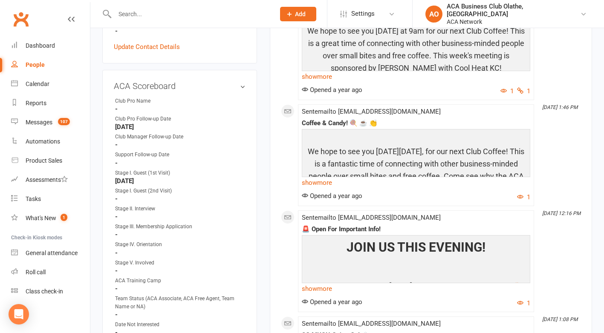
scroll to position [373, 0]
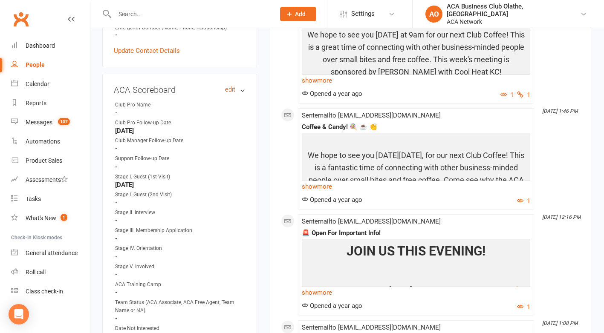
click at [225, 87] on link "edit" at bounding box center [230, 89] width 10 height 7
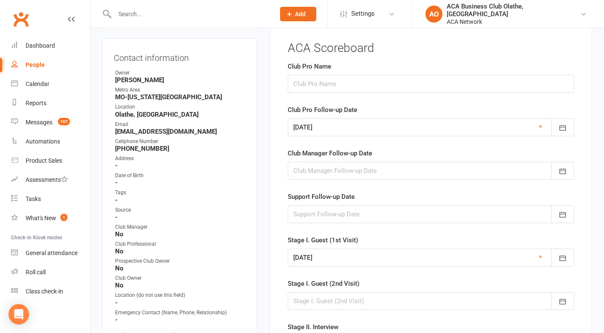
scroll to position [69, 0]
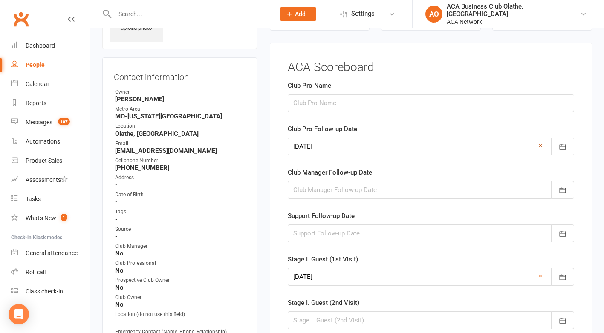
click at [540, 145] on link "×" at bounding box center [540, 146] width 3 height 10
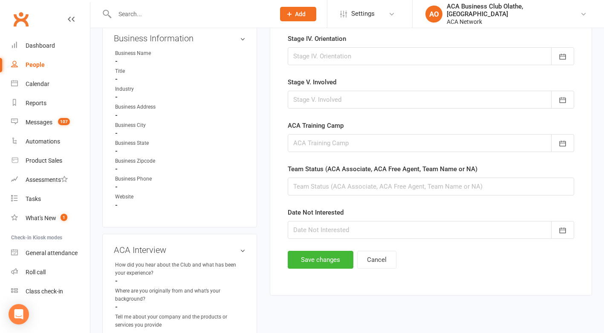
scroll to position [467, 0]
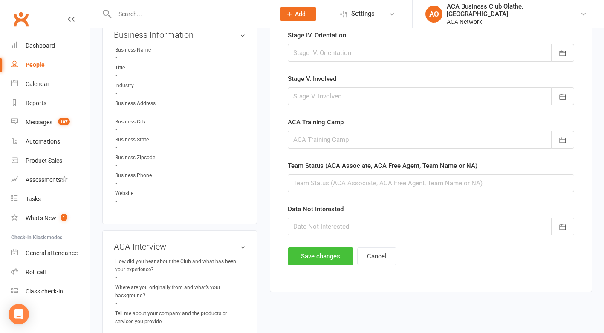
click at [312, 257] on button "Save changes" at bounding box center [321, 257] width 66 height 18
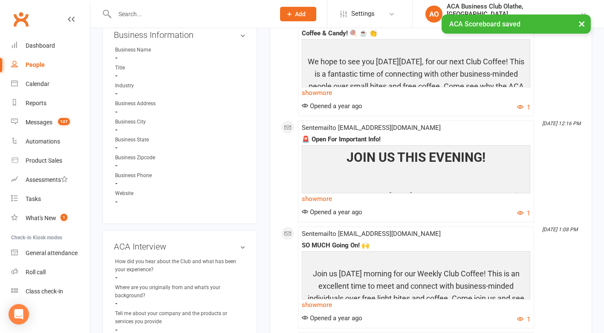
scroll to position [0, 0]
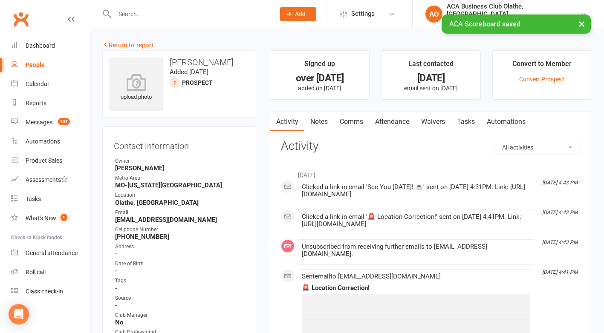
click at [118, 44] on link "Return to report" at bounding box center [127, 45] width 51 height 8
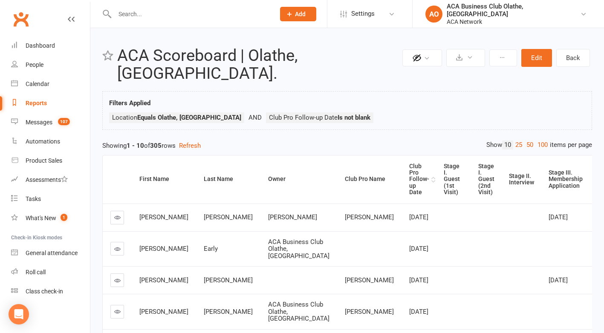
click at [409, 165] on div "Club Pro Follow-up Date" at bounding box center [419, 179] width 20 height 33
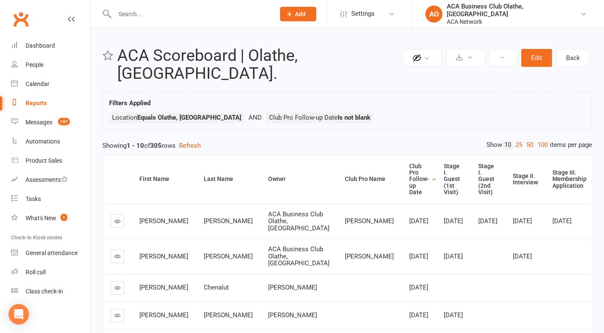
click at [116, 218] on icon at bounding box center [117, 221] width 6 height 6
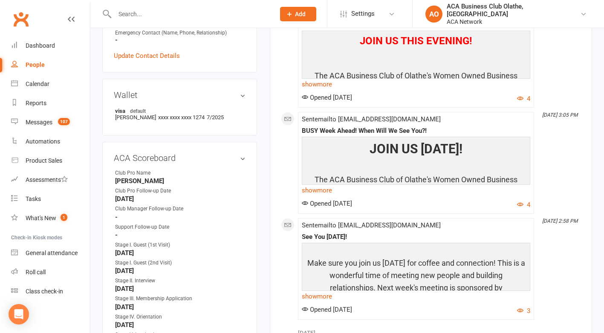
scroll to position [397, 0]
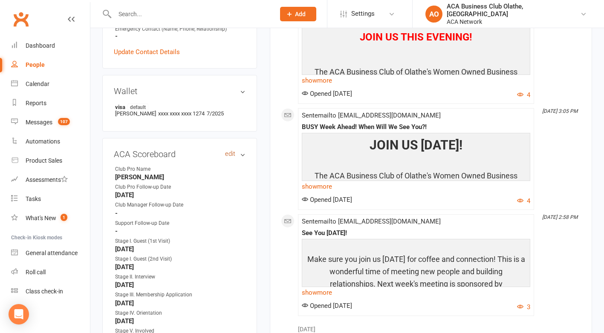
click at [231, 150] on link "edit" at bounding box center [230, 153] width 10 height 7
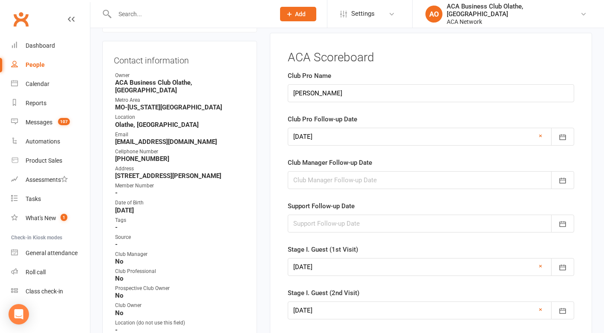
scroll to position [76, 0]
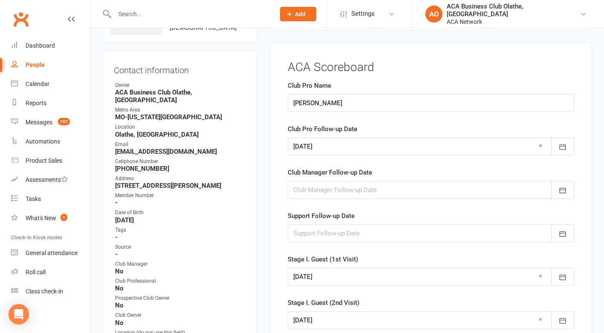
click at [540, 146] on link "×" at bounding box center [540, 146] width 3 height 10
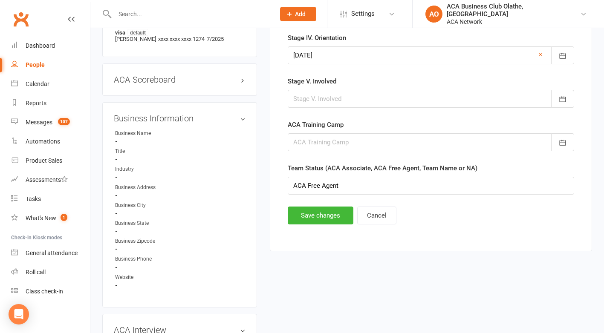
scroll to position [484, 0]
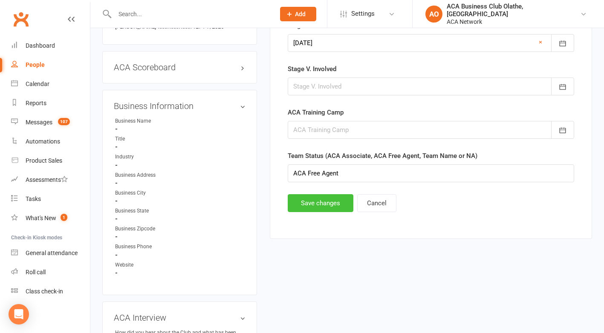
click at [318, 201] on button "Save changes" at bounding box center [321, 203] width 66 height 18
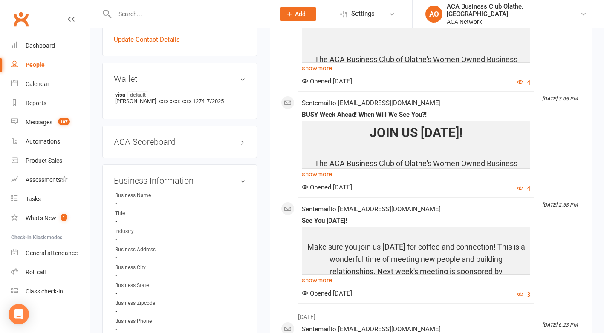
scroll to position [0, 0]
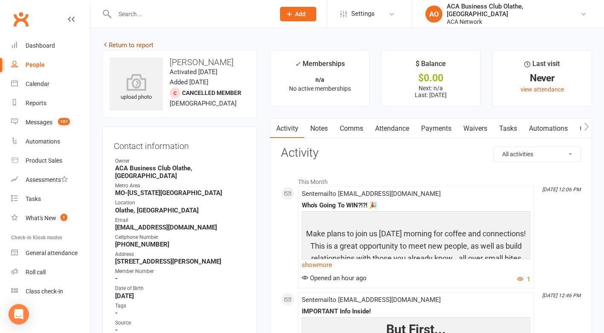
click at [112, 45] on link "Return to report" at bounding box center [127, 45] width 51 height 8
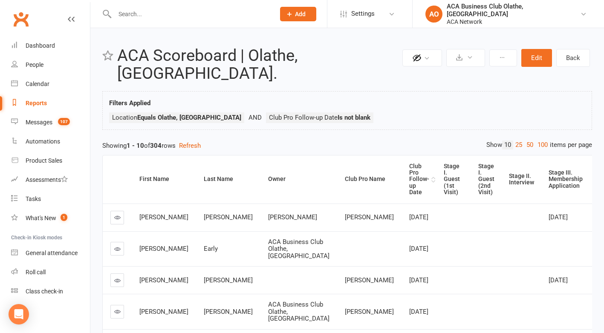
click at [409, 163] on div "Club Pro Follow-up Date" at bounding box center [419, 179] width 20 height 33
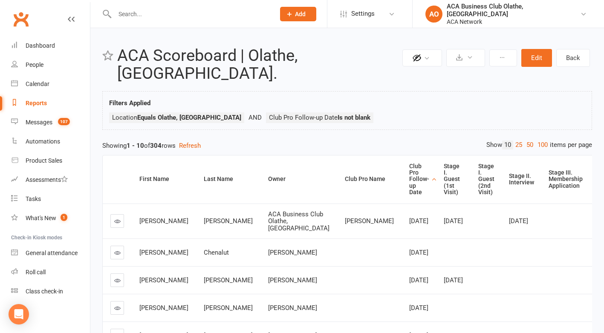
click at [113, 214] on link at bounding box center [117, 221] width 14 height 14
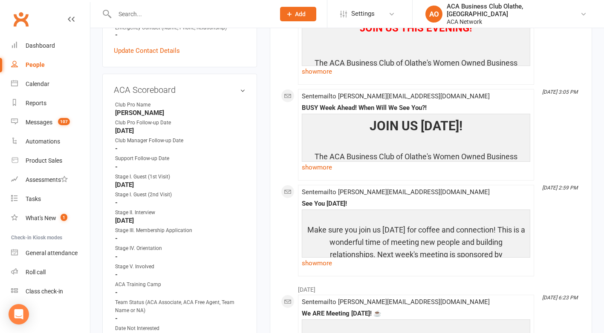
scroll to position [392, 0]
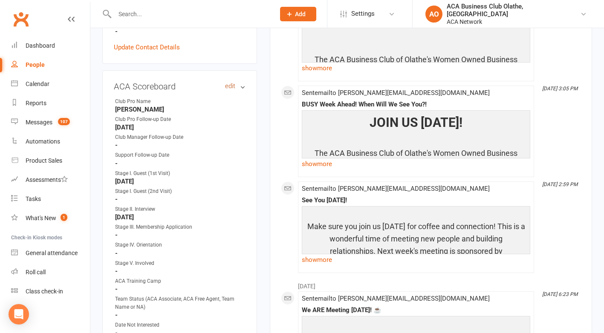
click at [229, 83] on link "edit" at bounding box center [230, 86] width 10 height 7
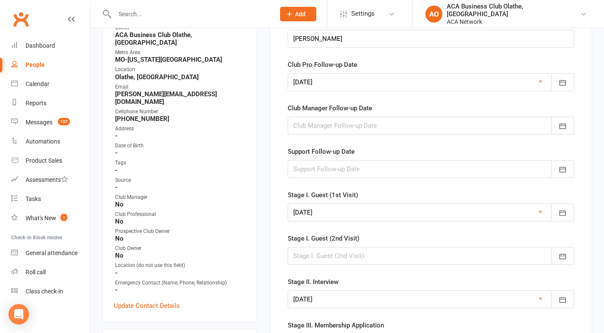
scroll to position [69, 0]
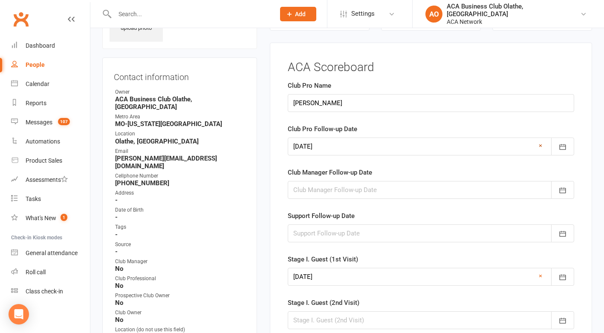
click at [540, 146] on link "×" at bounding box center [540, 146] width 3 height 10
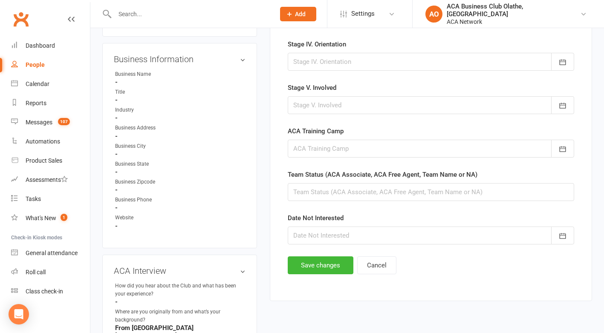
scroll to position [460, 0]
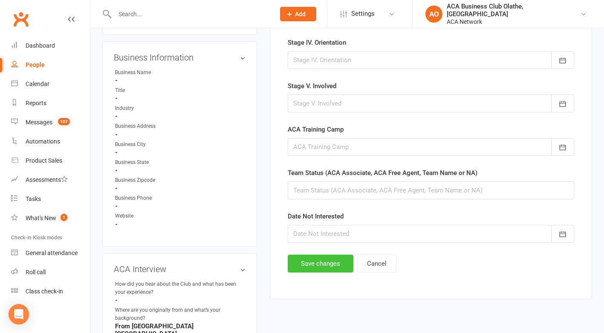
click at [305, 266] on button "Save changes" at bounding box center [321, 264] width 66 height 18
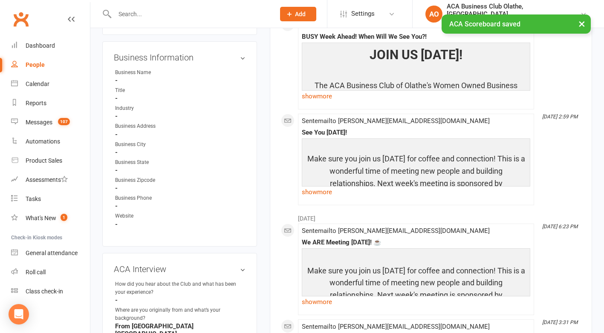
scroll to position [0, 0]
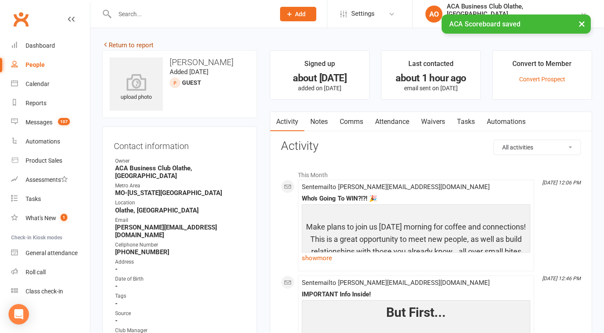
click at [119, 42] on link "Return to report" at bounding box center [127, 45] width 51 height 8
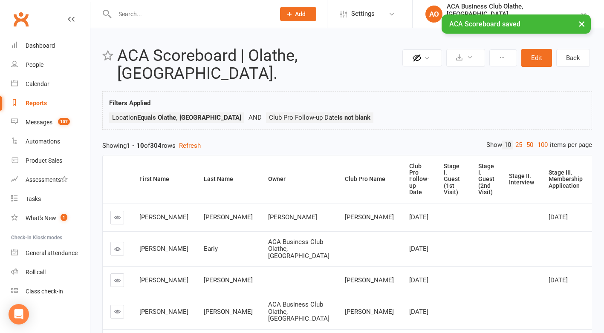
click at [409, 163] on div "Club Pro Follow-up Date" at bounding box center [419, 179] width 20 height 33
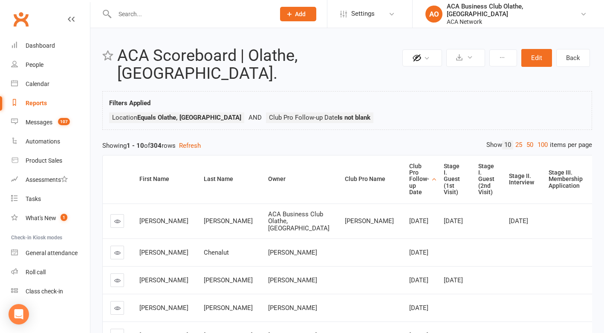
click at [115, 218] on icon at bounding box center [117, 221] width 6 height 6
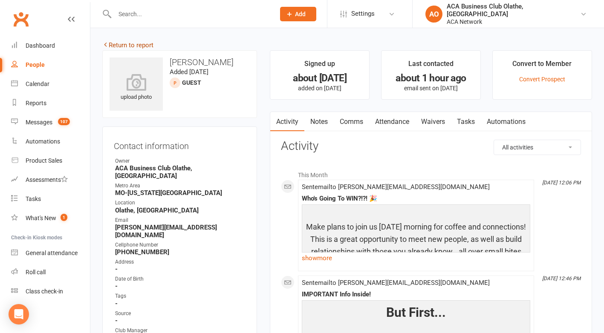
click at [122, 43] on link "Return to report" at bounding box center [127, 45] width 51 height 8
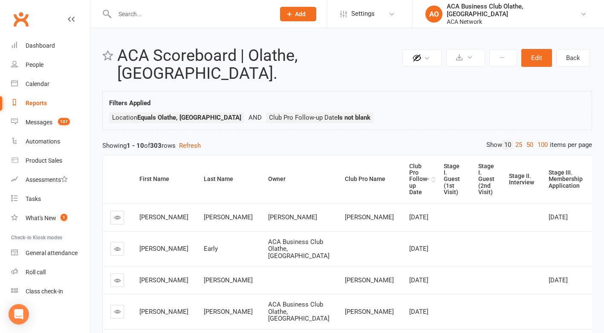
click at [409, 168] on div "Club Pro Follow-up Date" at bounding box center [419, 179] width 20 height 33
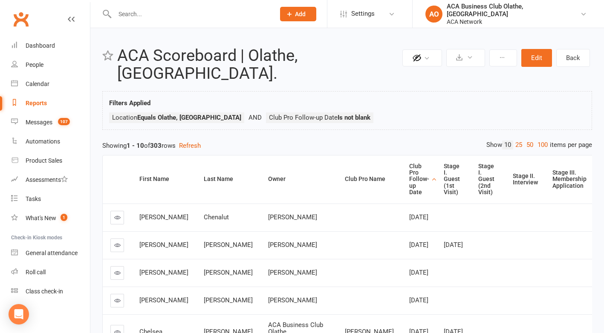
click at [117, 214] on icon at bounding box center [117, 217] width 6 height 6
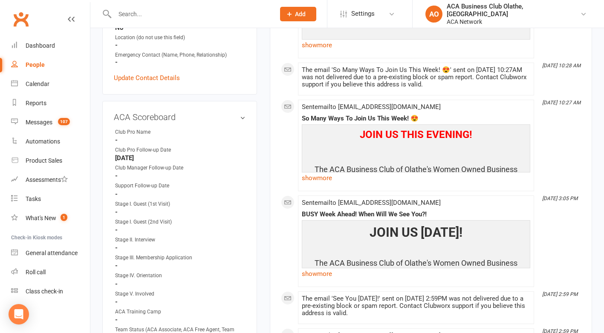
scroll to position [349, 0]
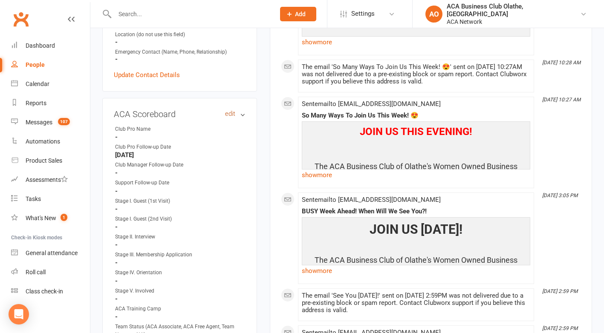
click at [230, 112] on link "edit" at bounding box center [230, 113] width 10 height 7
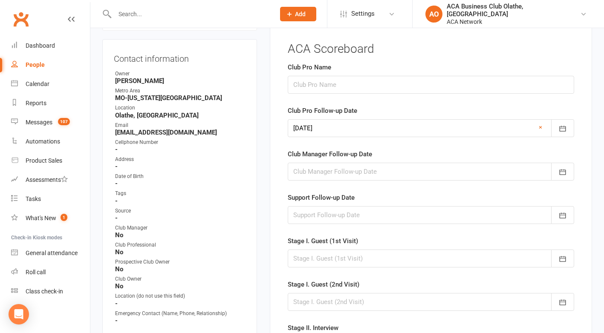
scroll to position [69, 0]
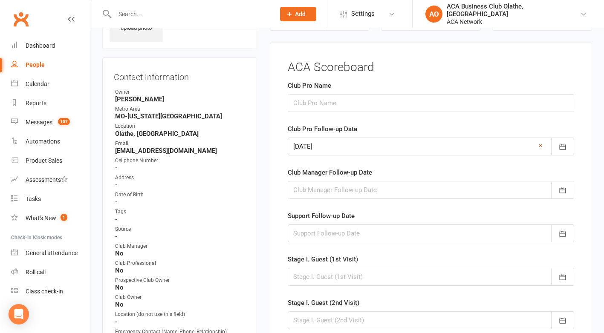
click at [540, 145] on link "×" at bounding box center [540, 146] width 3 height 10
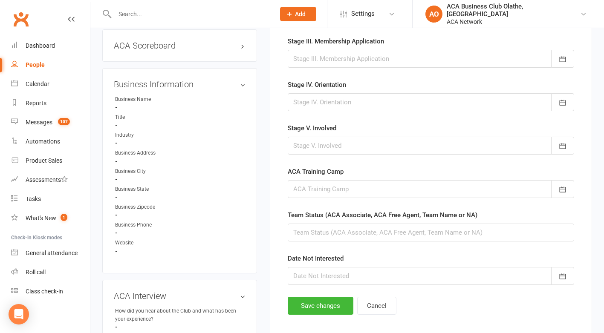
scroll to position [538, 0]
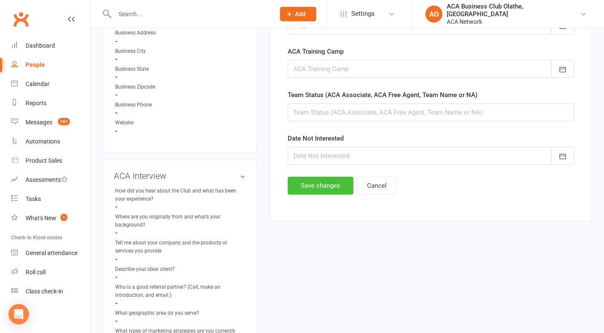
click at [315, 189] on button "Save changes" at bounding box center [321, 186] width 66 height 18
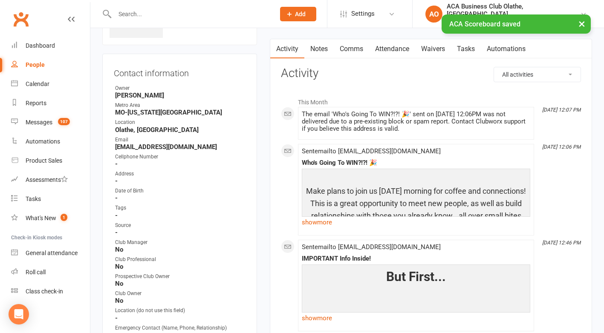
scroll to position [0, 0]
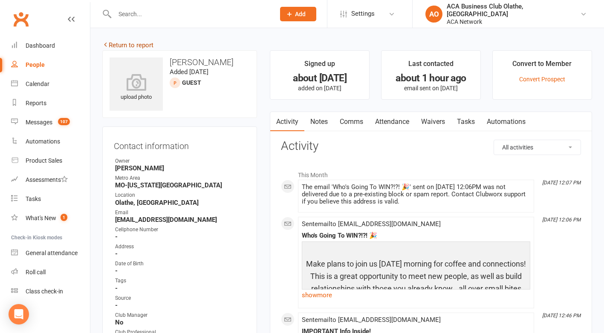
click at [116, 45] on link "Return to report" at bounding box center [127, 45] width 51 height 8
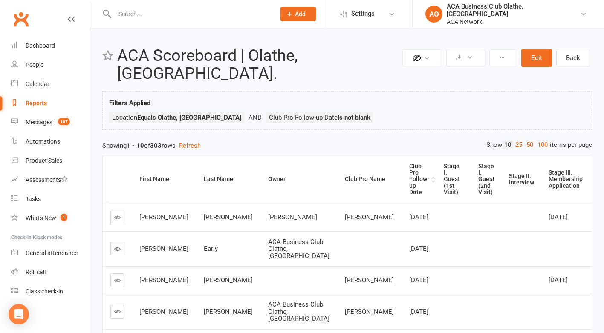
click at [409, 165] on div "Club Pro Follow-up Date" at bounding box center [419, 179] width 20 height 33
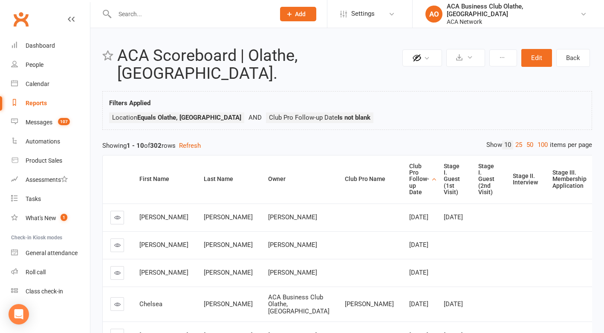
click at [115, 214] on icon at bounding box center [117, 217] width 6 height 6
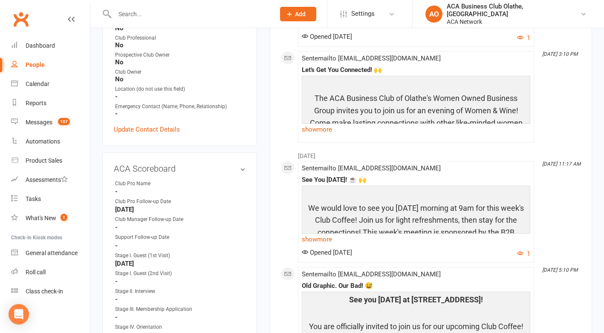
scroll to position [298, 0]
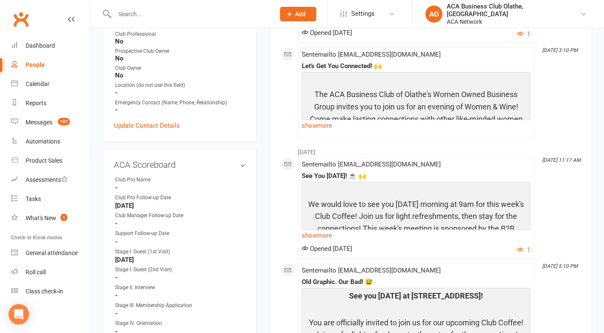
click at [0, 0] on link "edit" at bounding box center [0, 0] width 0 height 0
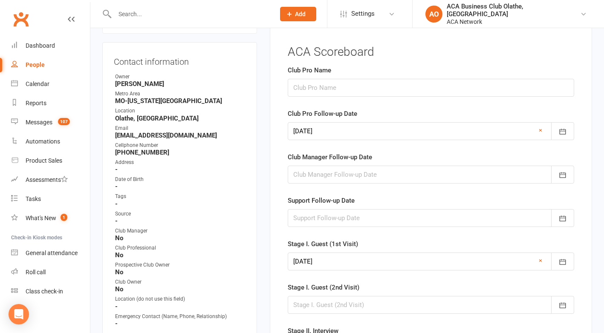
scroll to position [69, 0]
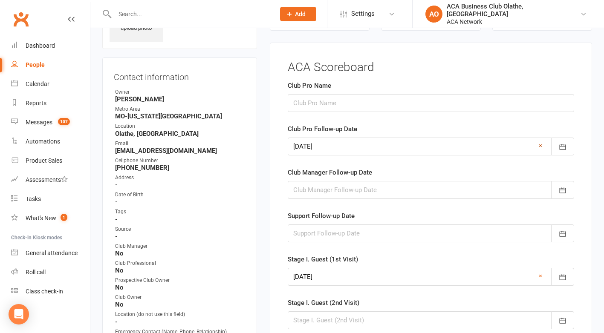
click at [540, 145] on link "×" at bounding box center [540, 146] width 3 height 10
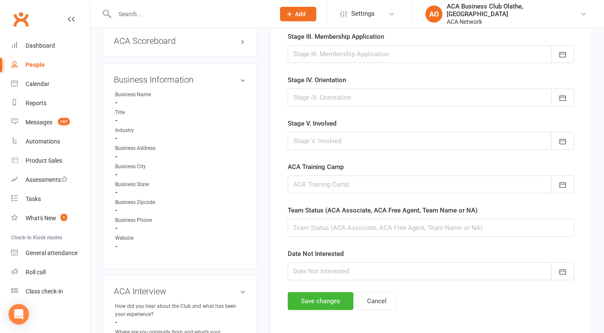
scroll to position [460, 0]
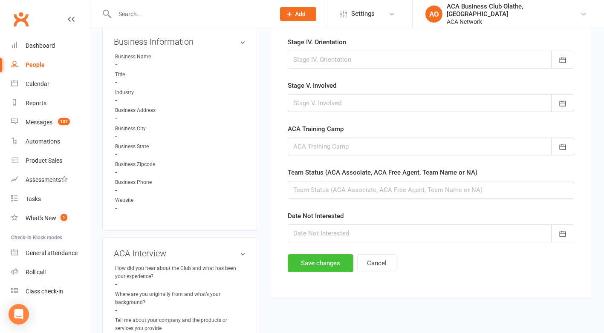
click at [317, 265] on button "Save changes" at bounding box center [321, 263] width 66 height 18
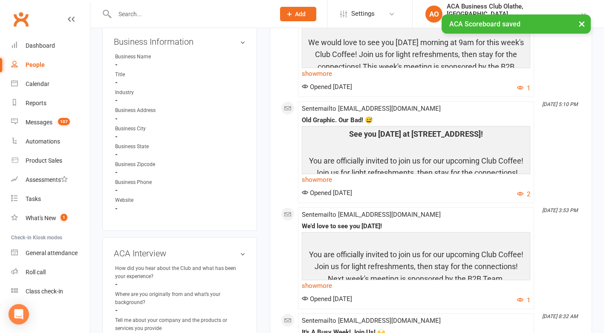
scroll to position [0, 0]
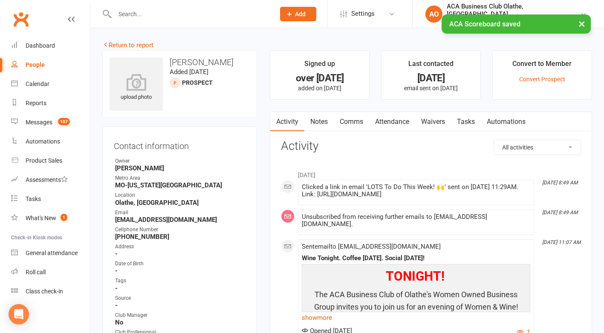
click at [115, 44] on link "Return to report" at bounding box center [127, 45] width 51 height 8
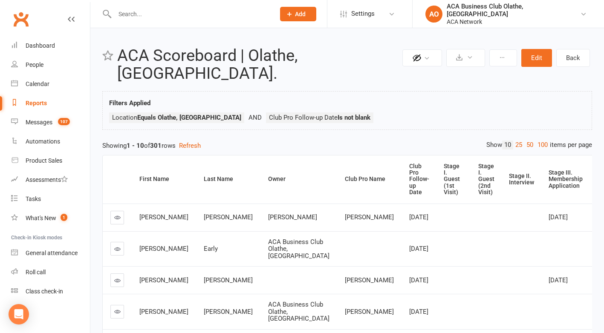
click at [409, 163] on div "Club Pro Follow-up Date" at bounding box center [419, 179] width 20 height 33
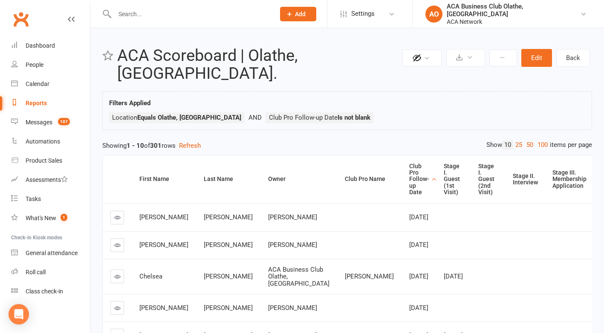
click at [118, 211] on link at bounding box center [117, 218] width 14 height 14
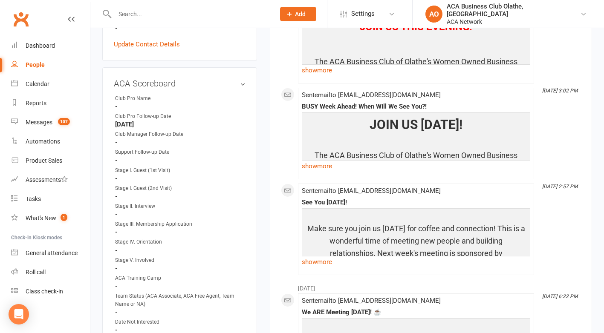
scroll to position [391, 0]
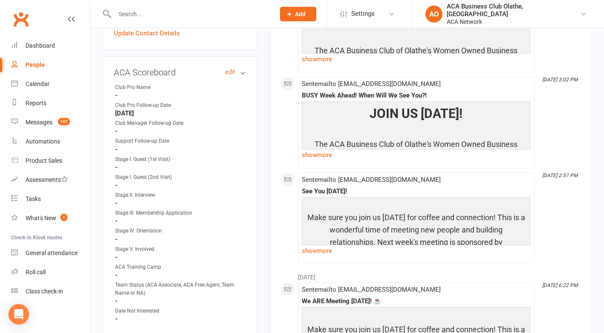
click at [228, 74] on link "edit" at bounding box center [230, 72] width 10 height 7
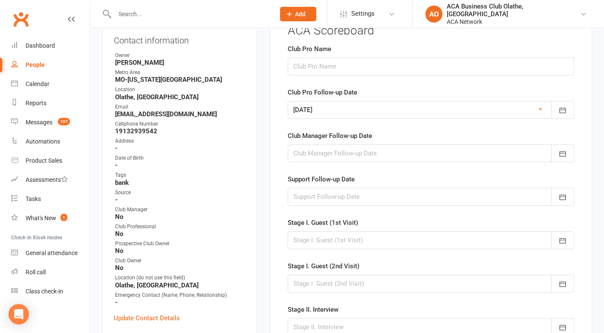
scroll to position [69, 0]
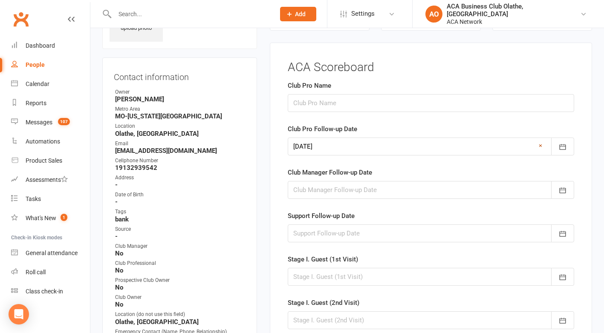
click at [540, 145] on link "×" at bounding box center [540, 146] width 3 height 10
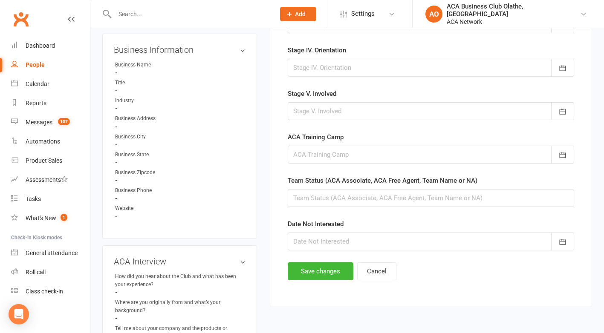
scroll to position [456, 0]
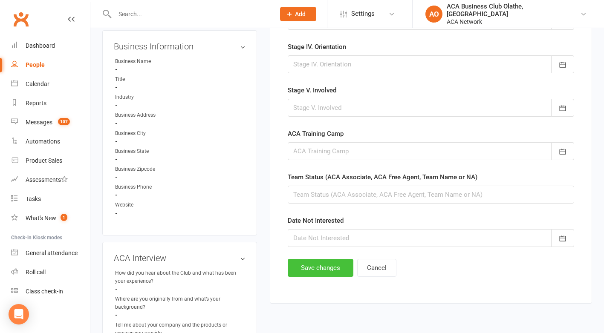
click at [310, 266] on button "Save changes" at bounding box center [321, 268] width 66 height 18
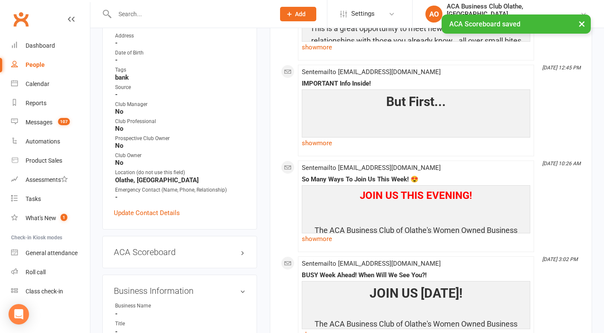
scroll to position [0, 0]
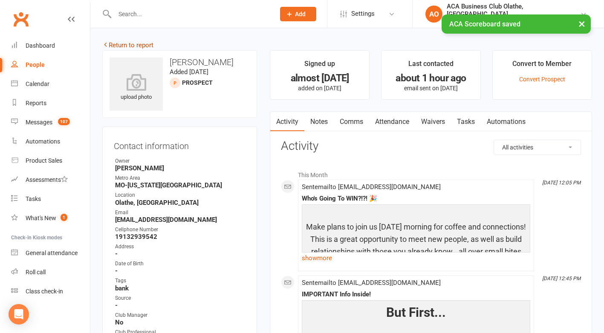
click at [114, 43] on link "Return to report" at bounding box center [127, 45] width 51 height 8
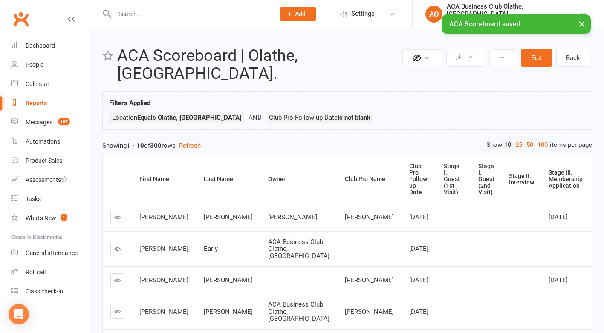
click at [409, 163] on div "Club Pro Follow-up Date" at bounding box center [419, 179] width 20 height 33
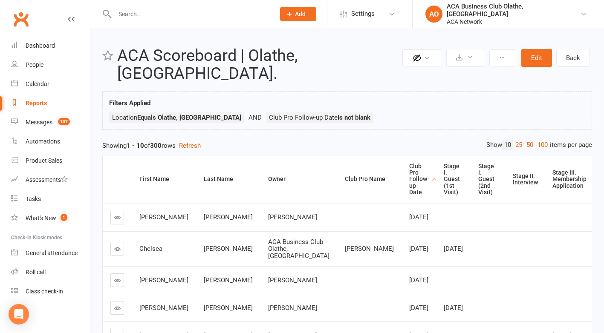
click at [117, 211] on link at bounding box center [117, 218] width 14 height 14
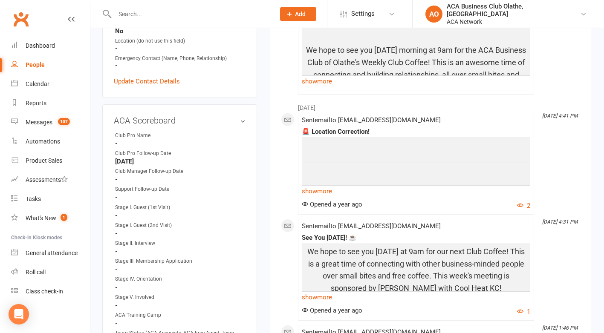
scroll to position [395, 0]
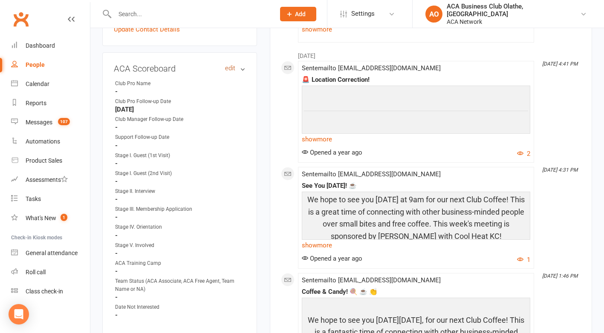
click at [234, 66] on link "edit" at bounding box center [230, 68] width 10 height 7
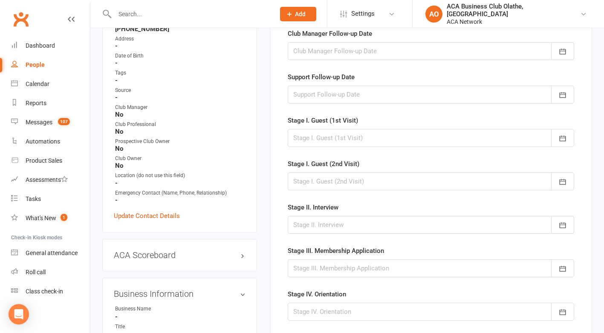
scroll to position [69, 0]
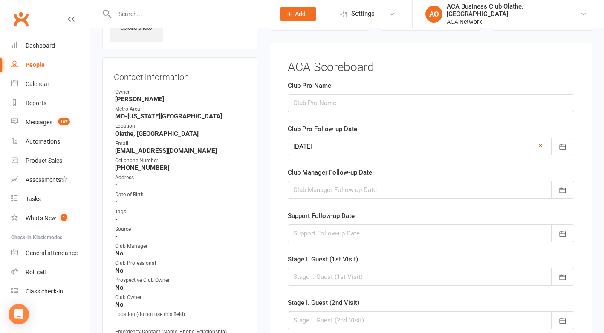
click at [541, 145] on link "×" at bounding box center [540, 146] width 3 height 10
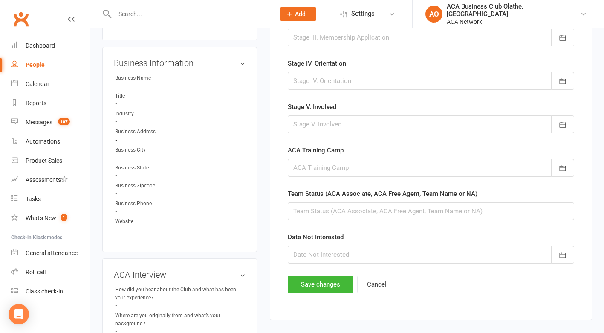
scroll to position [442, 0]
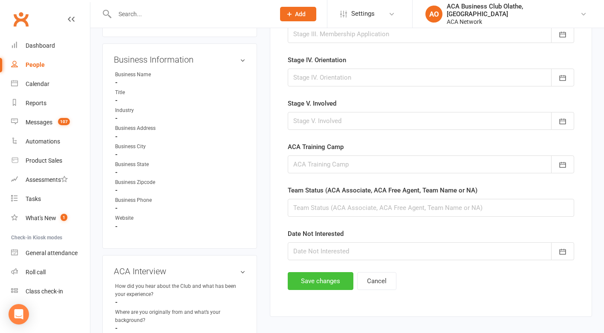
click at [318, 280] on button "Save changes" at bounding box center [321, 281] width 66 height 18
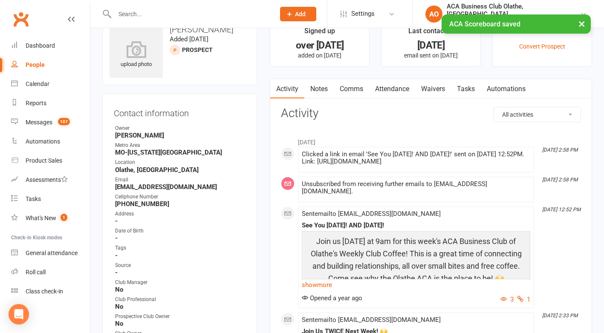
scroll to position [0, 0]
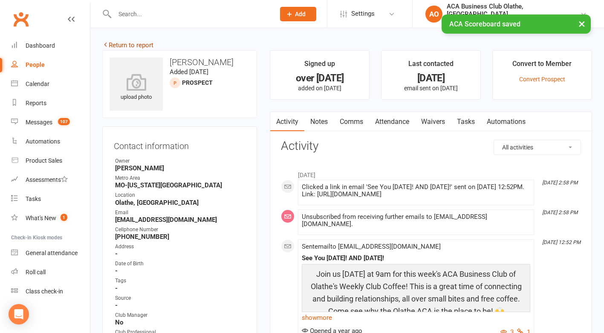
click at [114, 43] on link "Return to report" at bounding box center [127, 45] width 51 height 8
